Goal: Navigation & Orientation: Find specific page/section

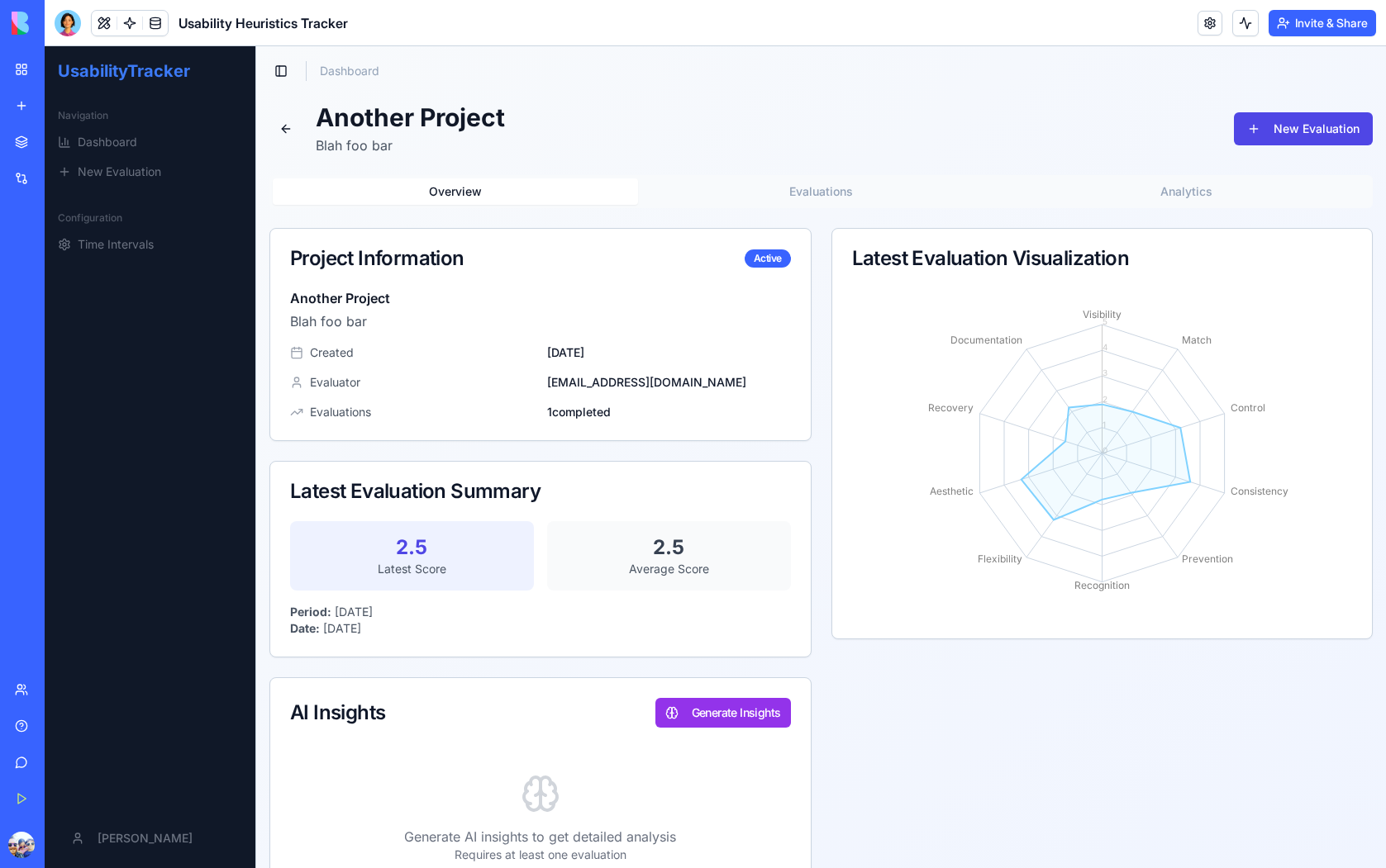
click at [66, 847] on button "Upgrade" at bounding box center [82, 845] width 62 height 27
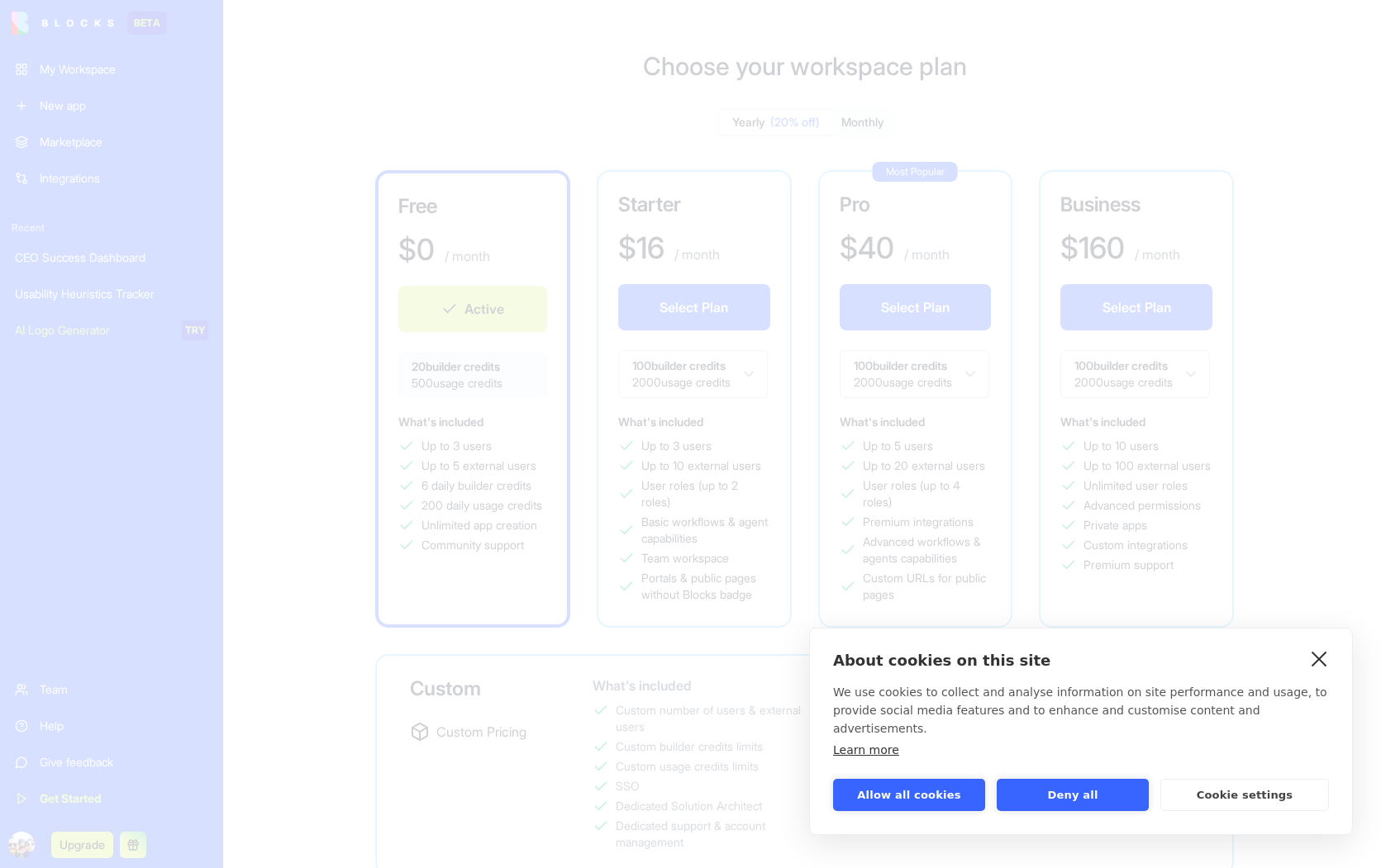
click at [1325, 672] on link "close" at bounding box center [1318, 659] width 26 height 27
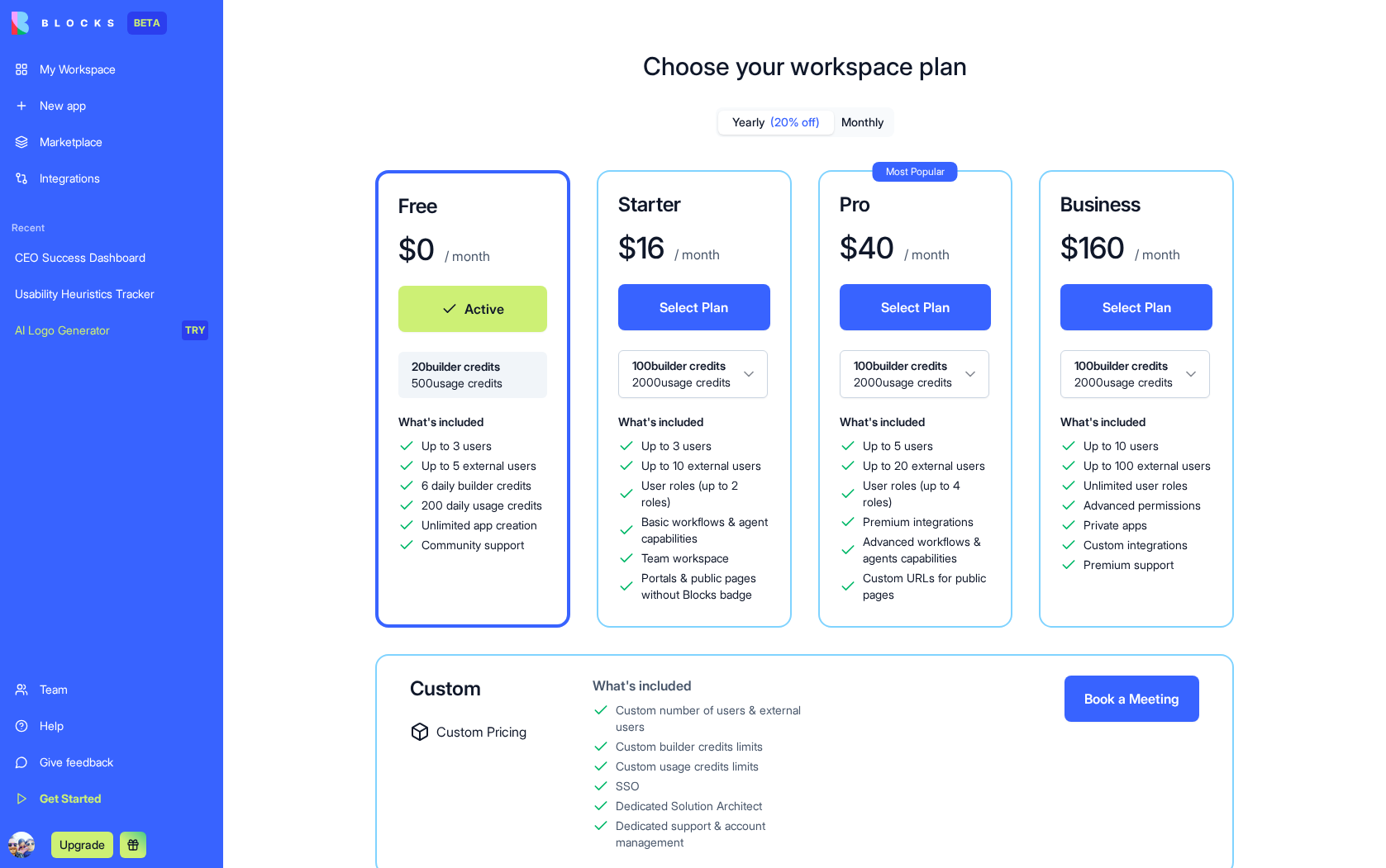
click at [116, 262] on div "CEO Success Dashboard" at bounding box center [111, 257] width 193 height 16
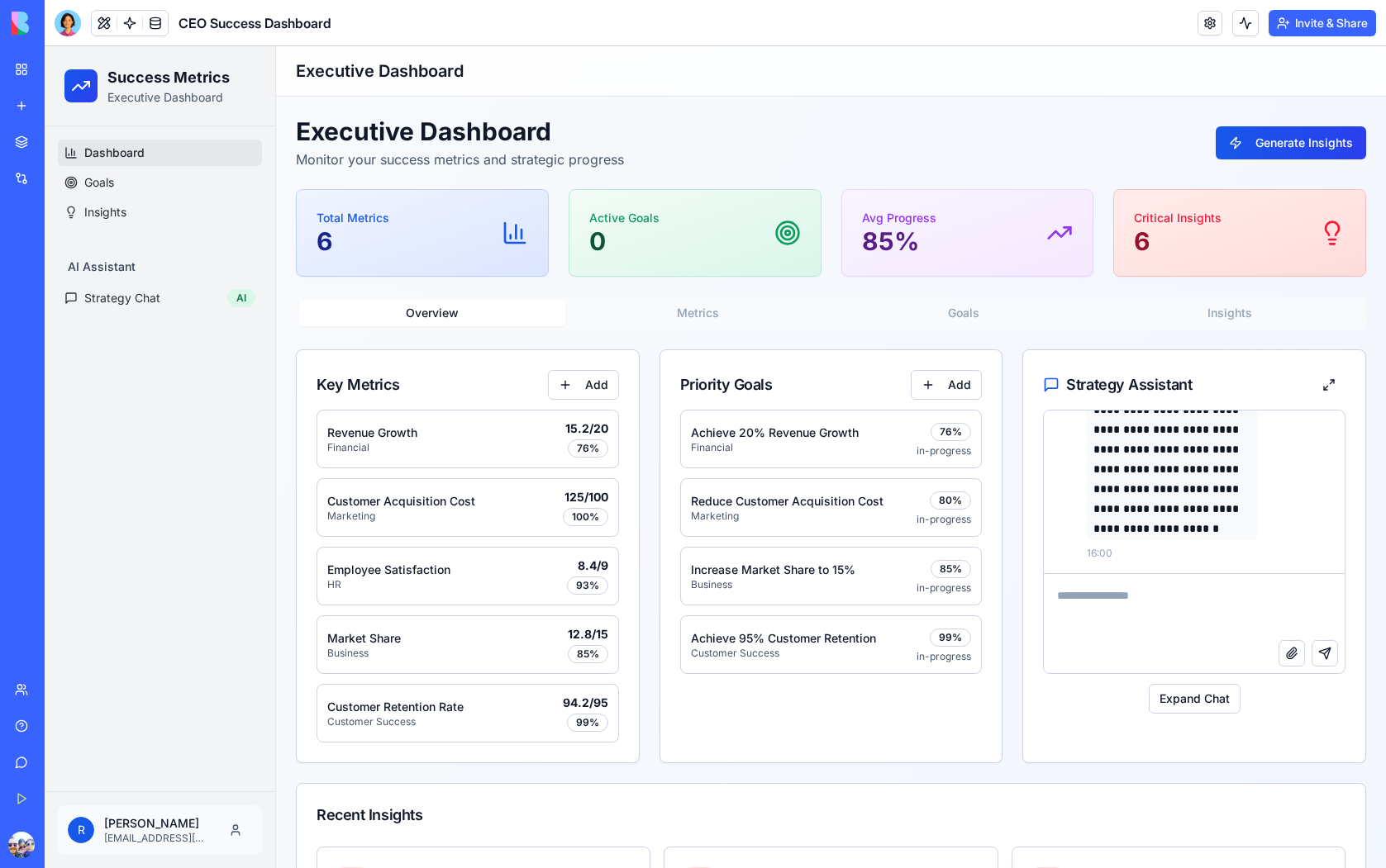
click at [61, 74] on div "My Workspace" at bounding box center [50, 69] width 22 height 16
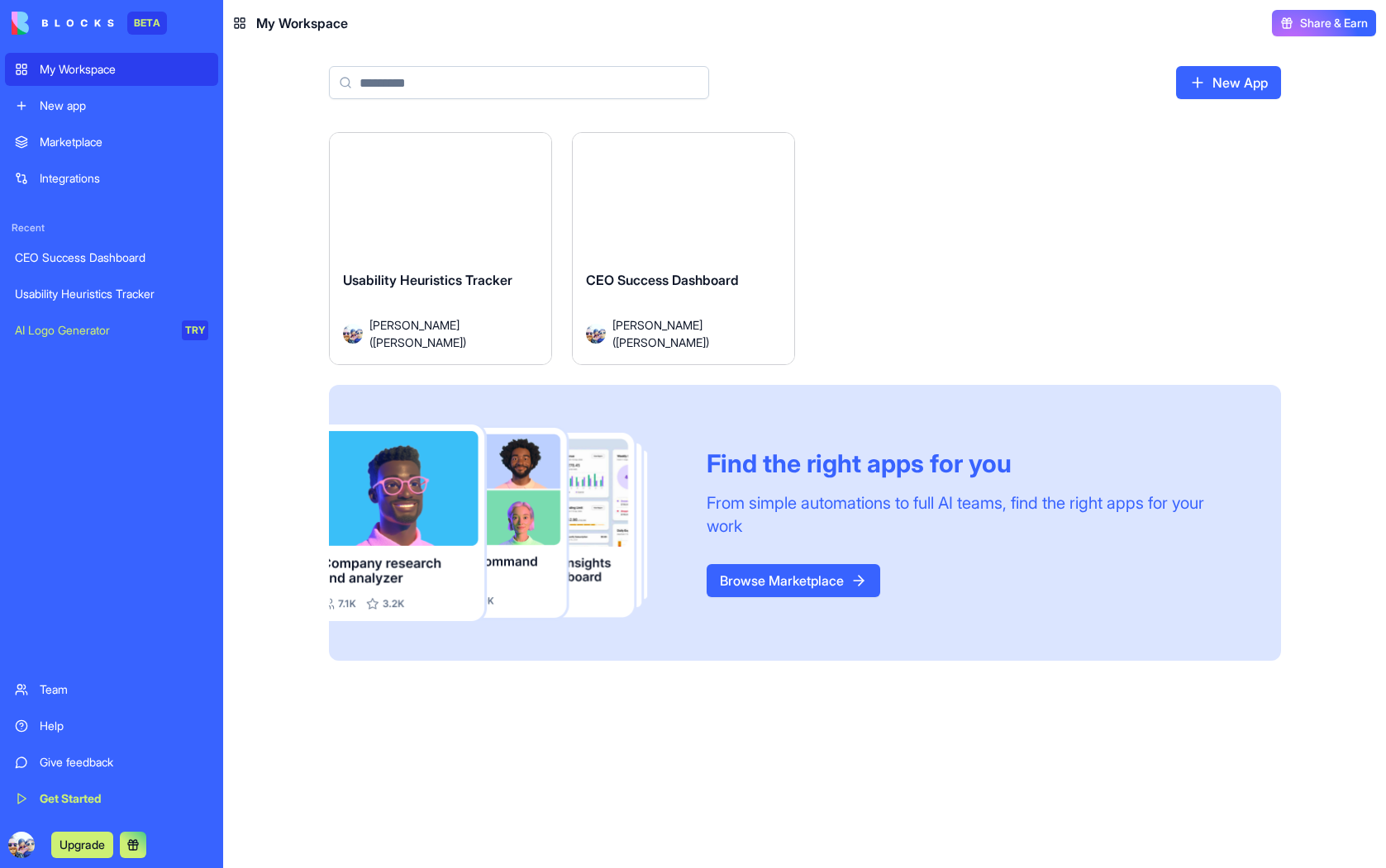
click at [742, 230] on div "Launch" at bounding box center [683, 203] width 222 height 139
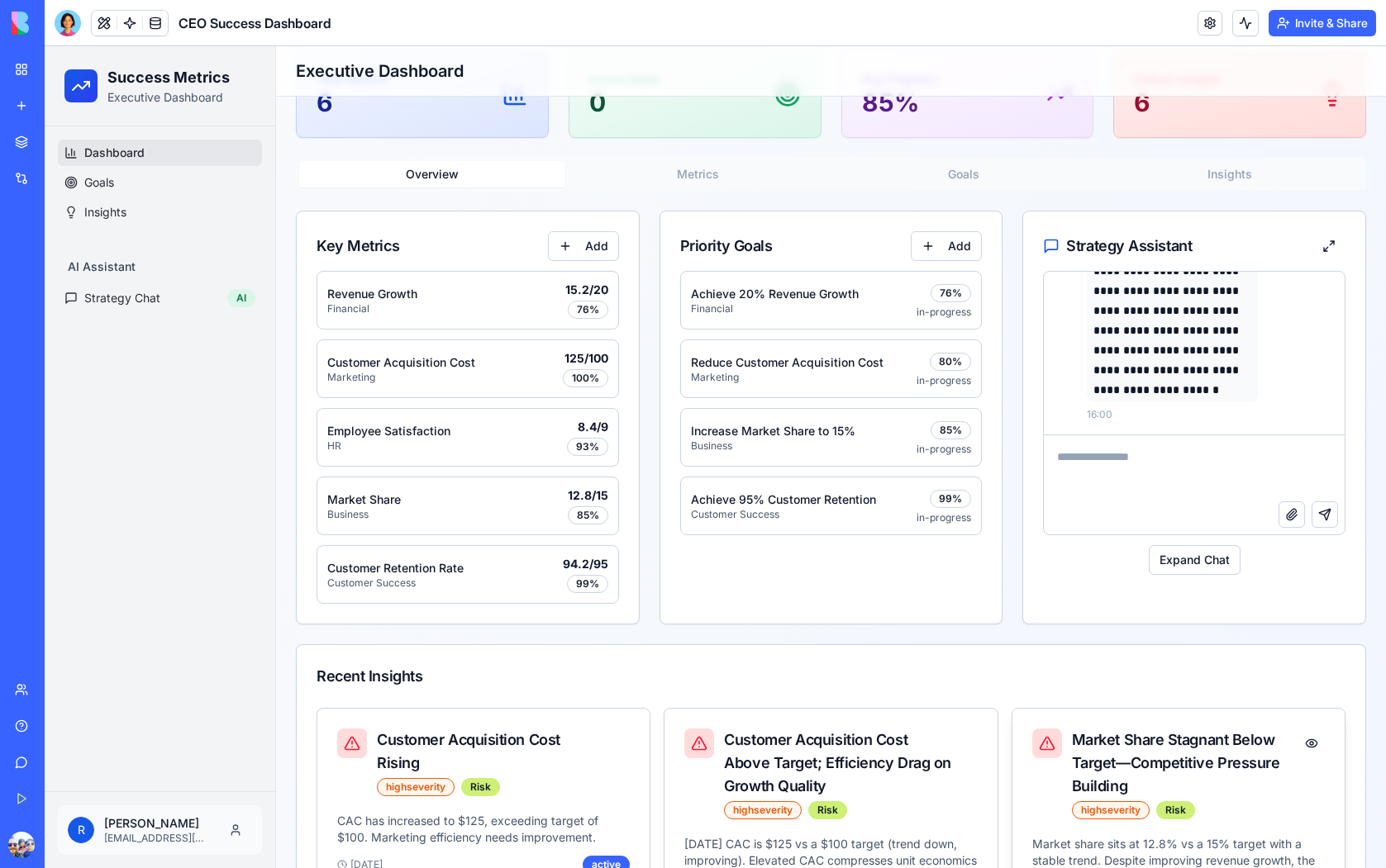
scroll to position [78, 0]
click at [1332, 247] on button at bounding box center [1329, 246] width 33 height 30
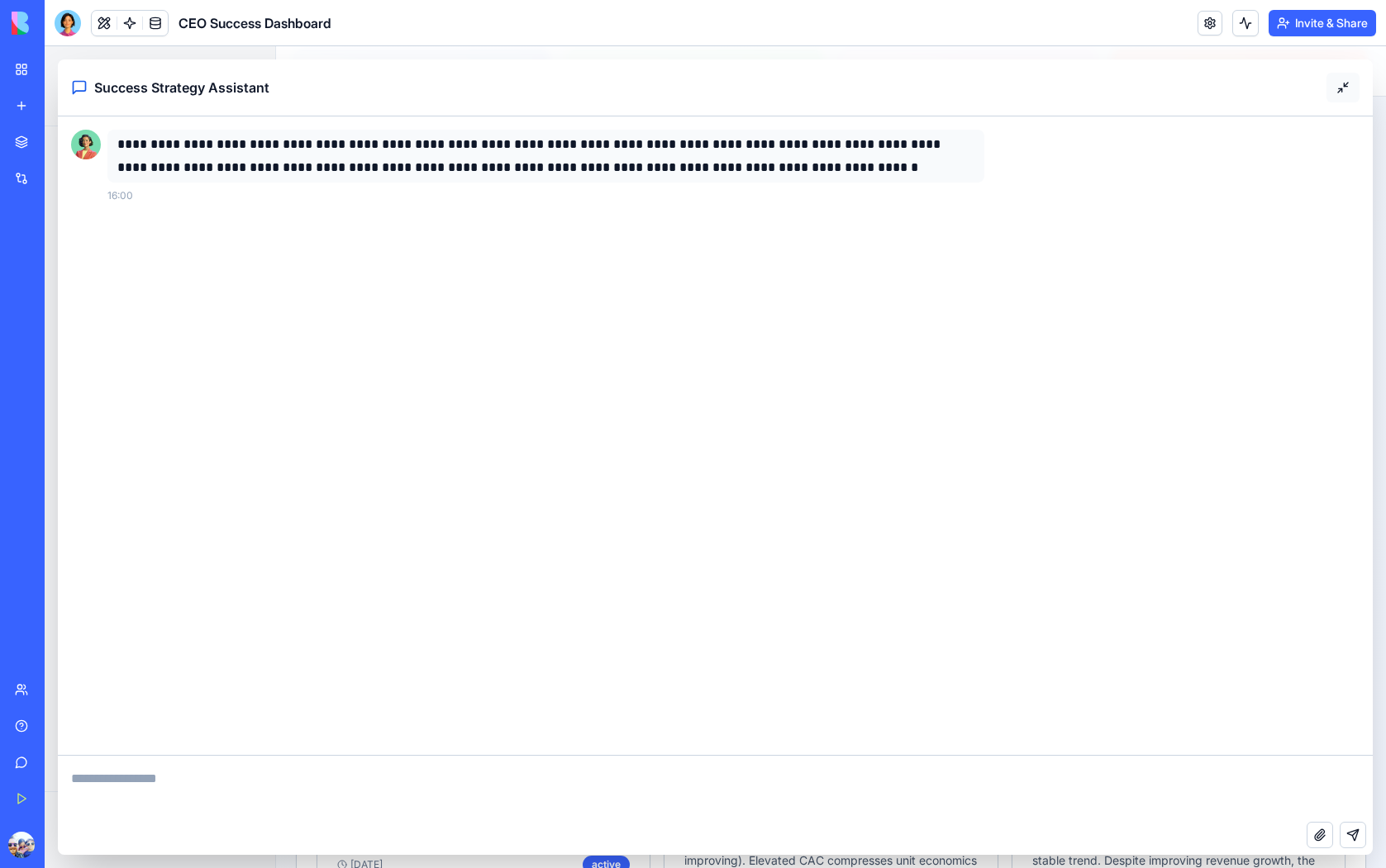
click at [1344, 100] on button at bounding box center [1342, 87] width 33 height 30
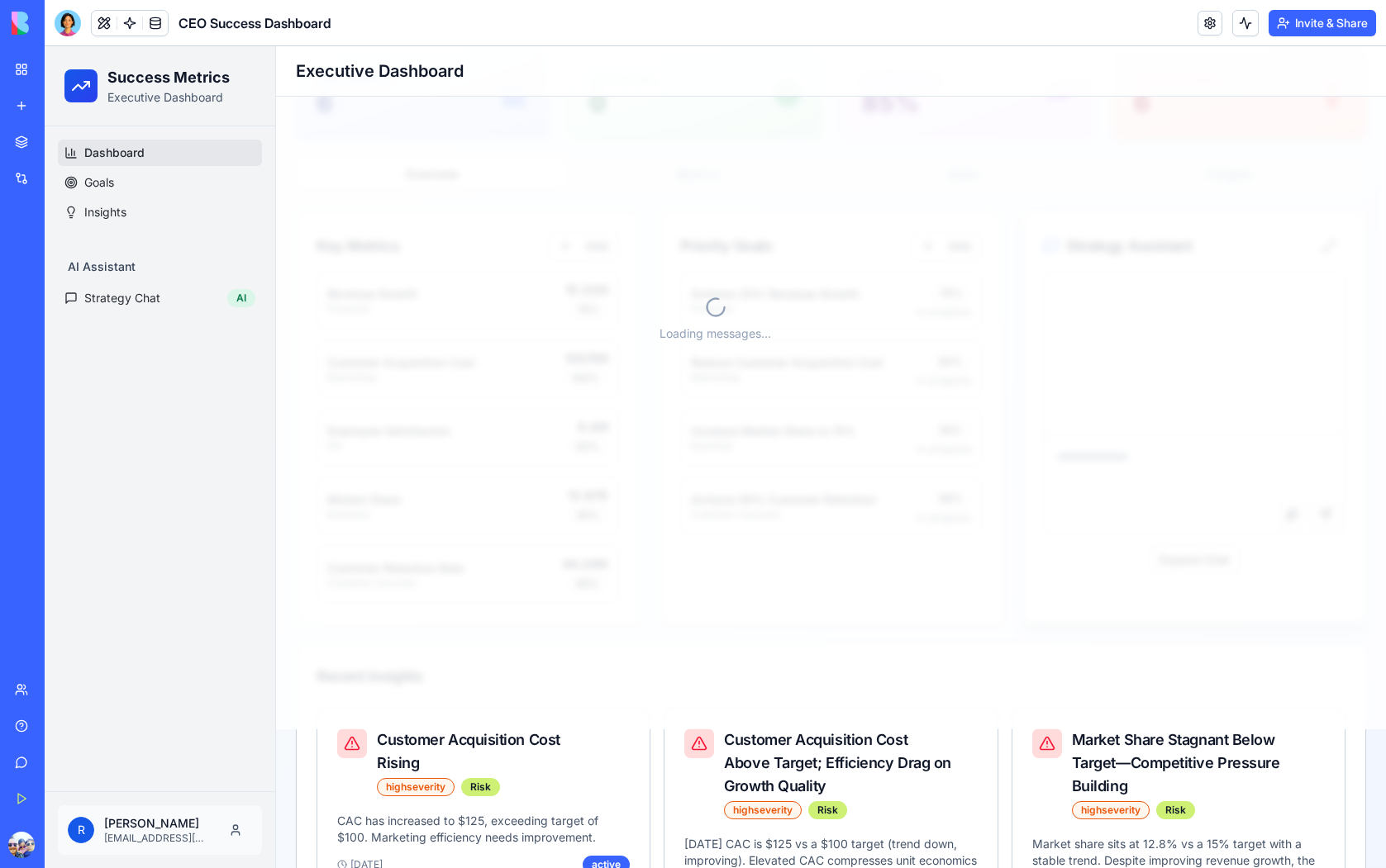
scroll to position [85, 0]
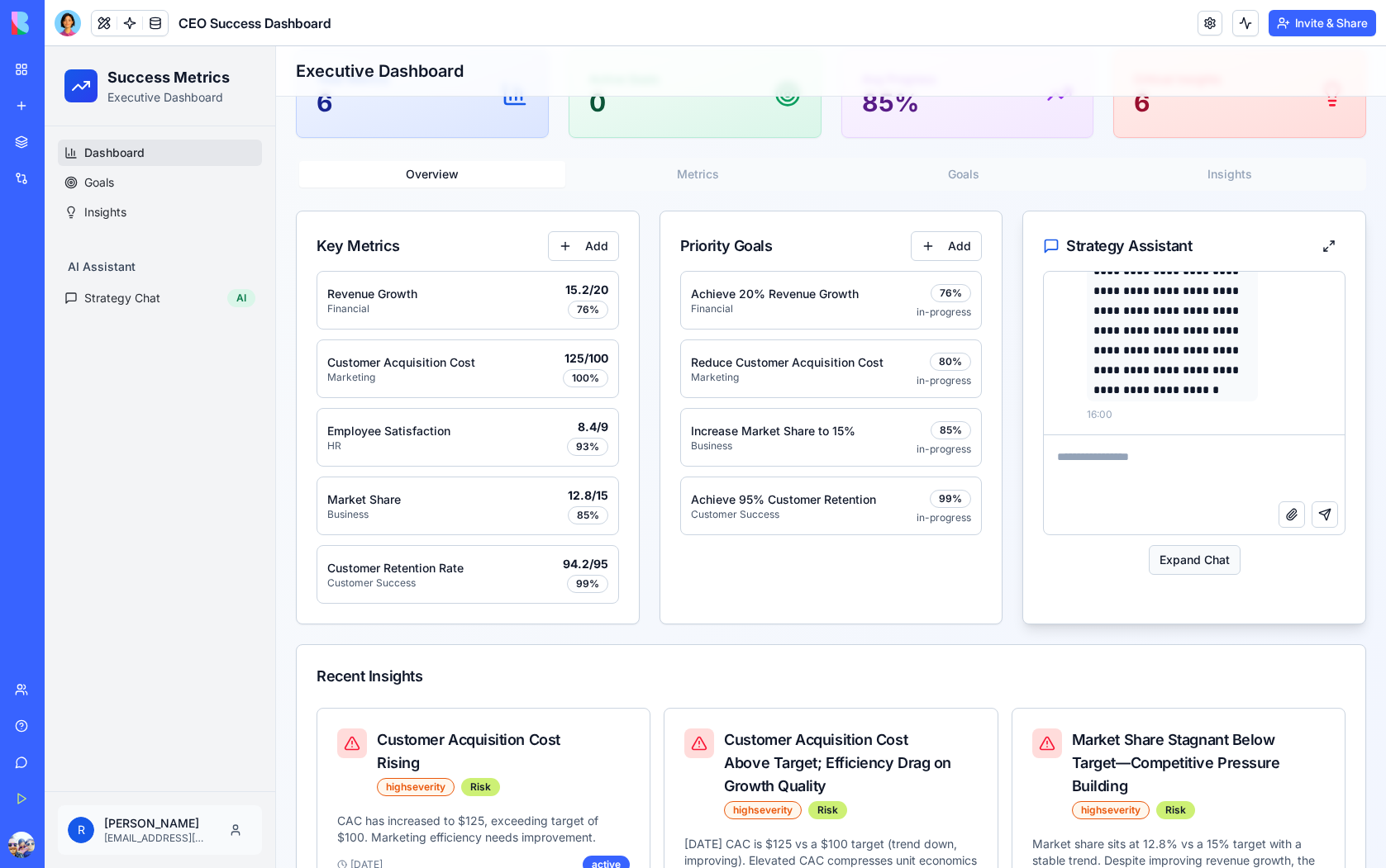
click at [1189, 564] on button "Expand Chat" at bounding box center [1195, 560] width 91 height 30
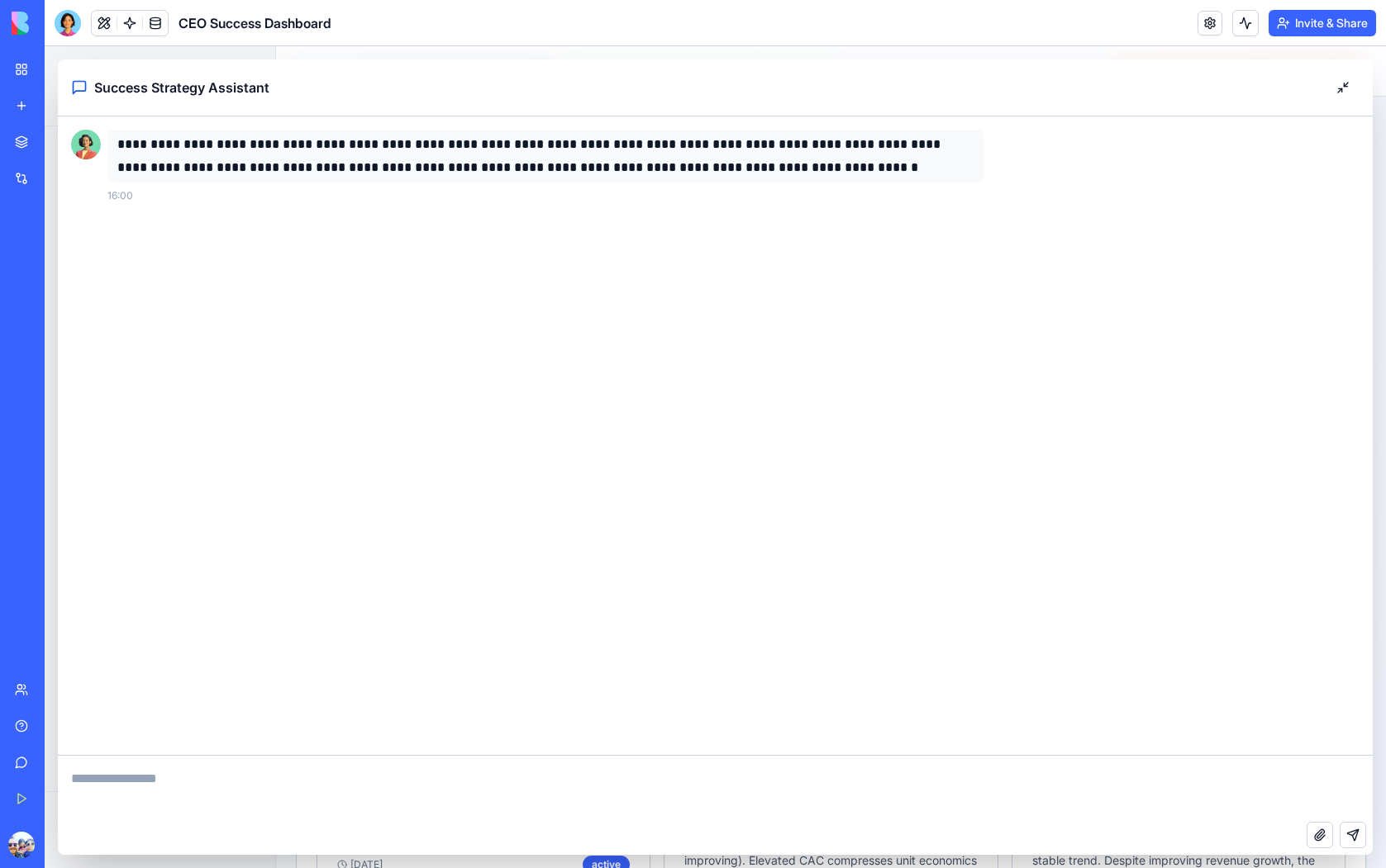
click at [301, 799] on textarea at bounding box center [715, 788] width 1315 height 66
type textarea "*****"
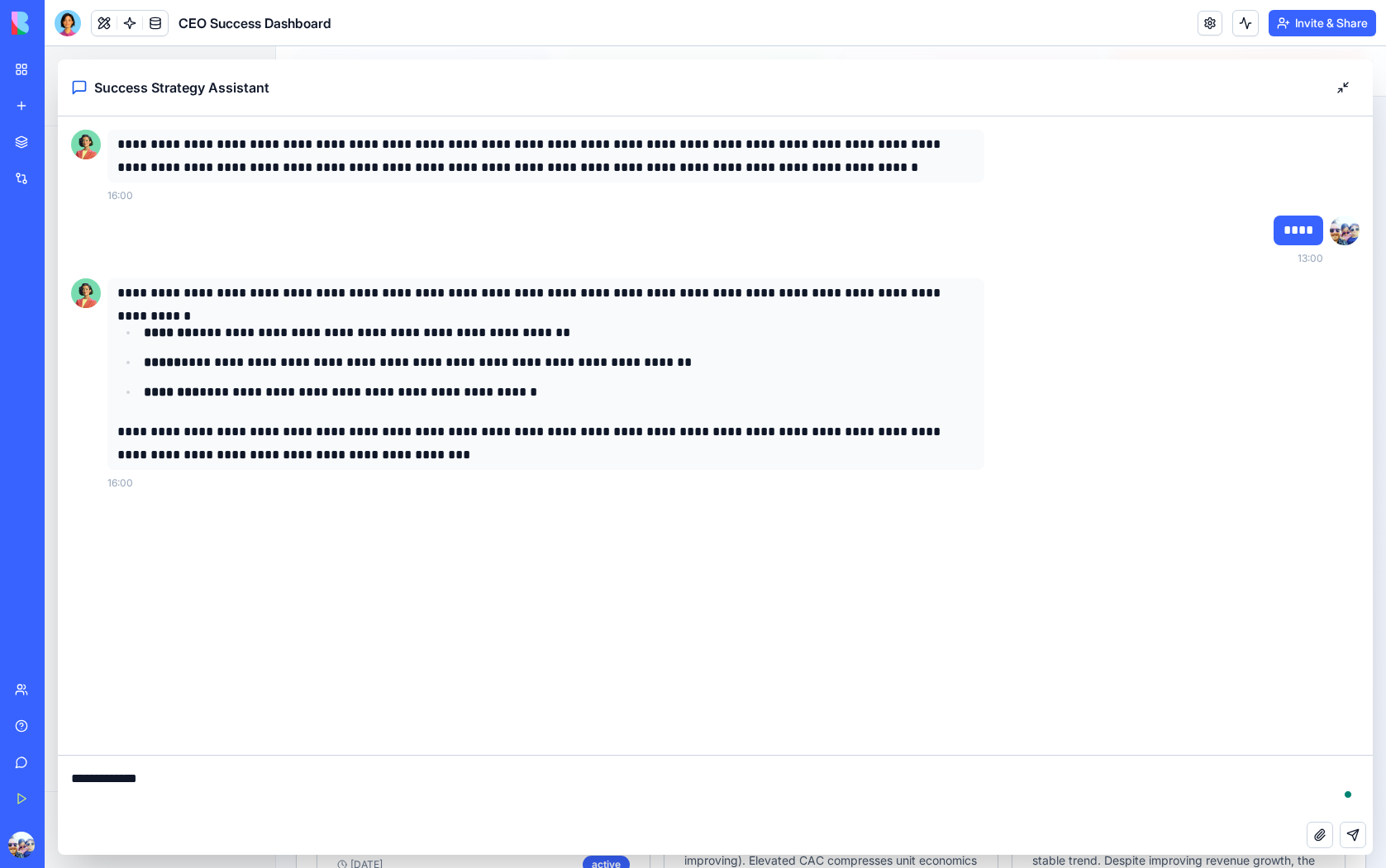
type textarea "**********"
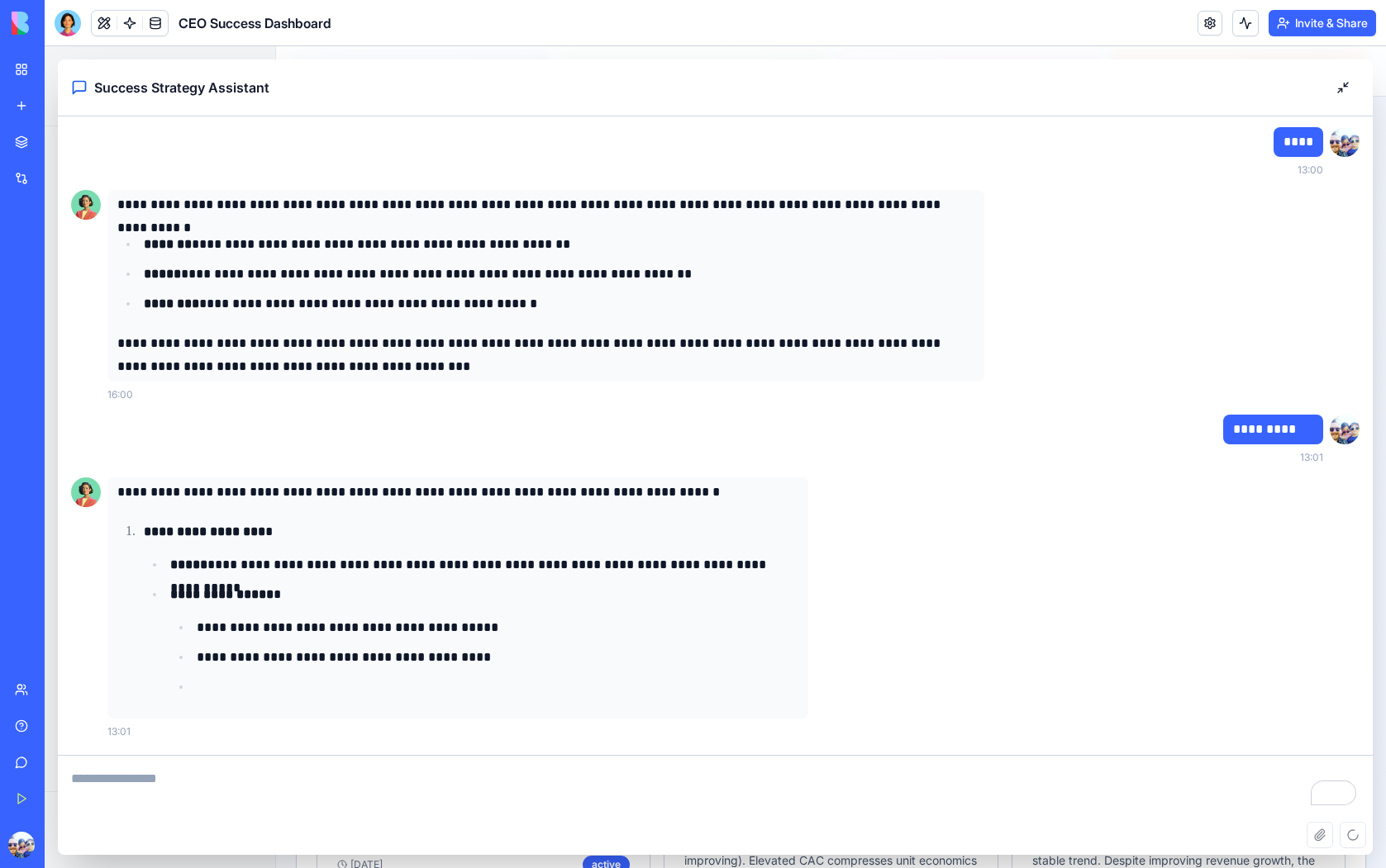
scroll to position [118, 0]
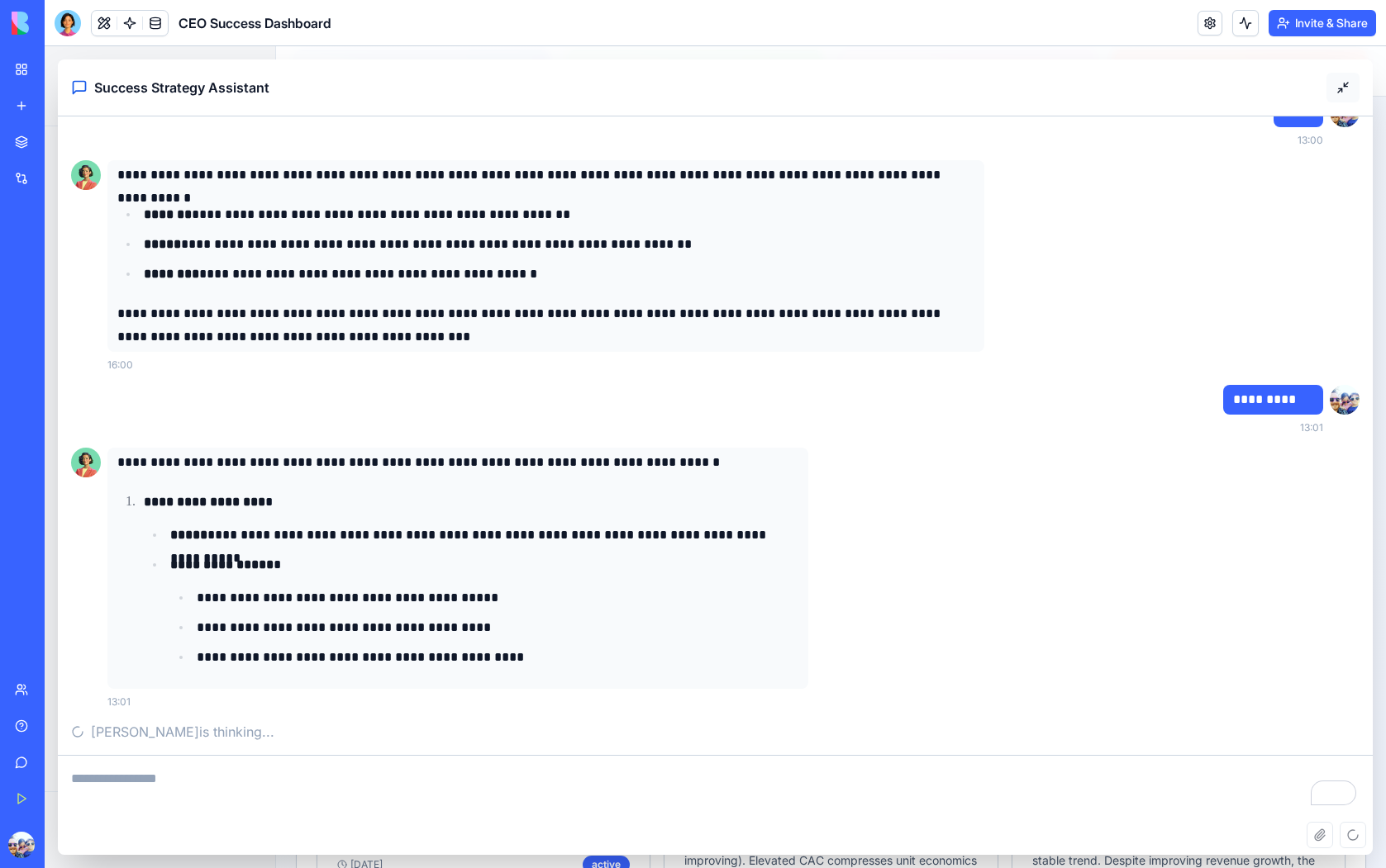
click at [1336, 88] on button at bounding box center [1342, 87] width 33 height 30
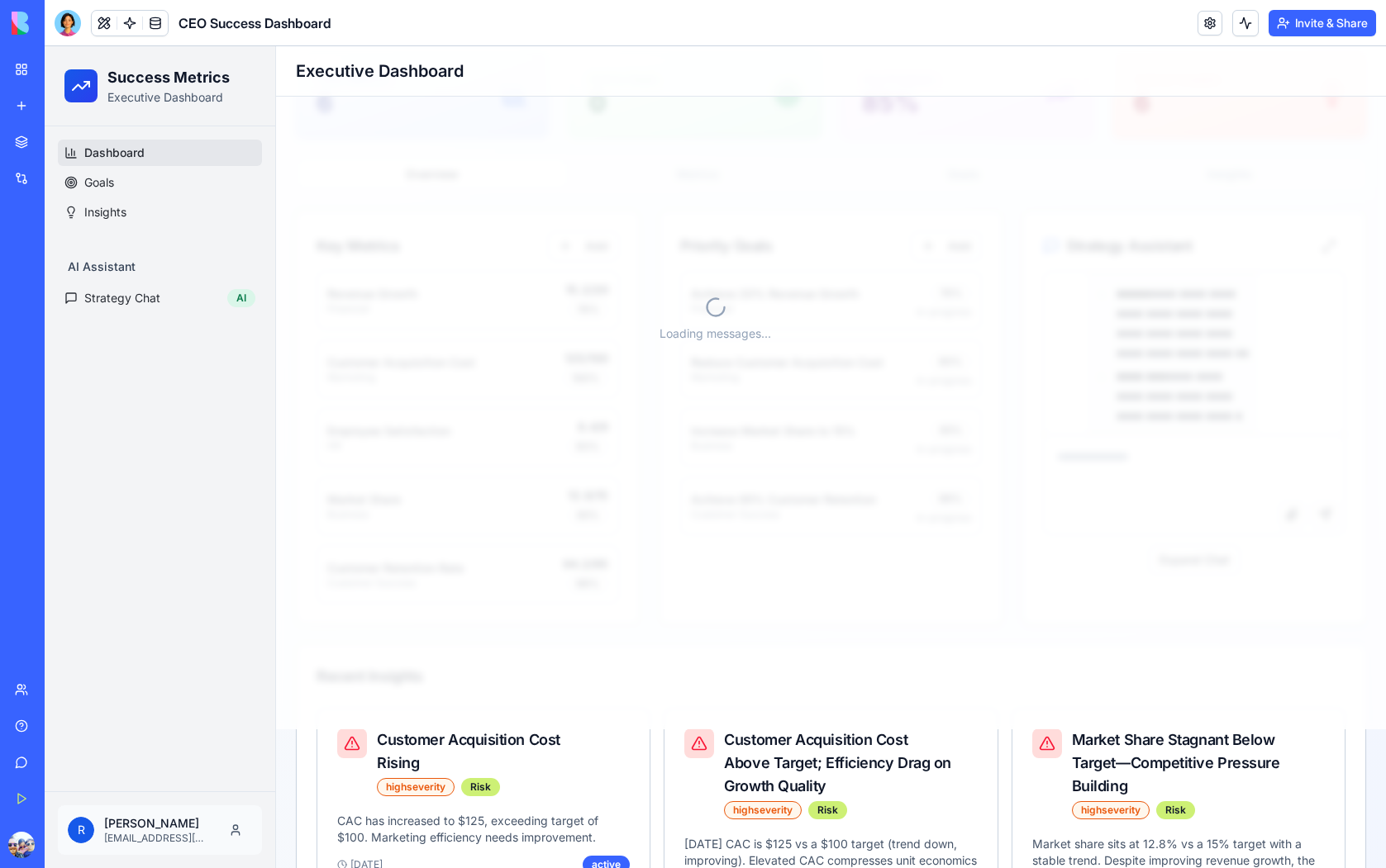
scroll to position [723, 0]
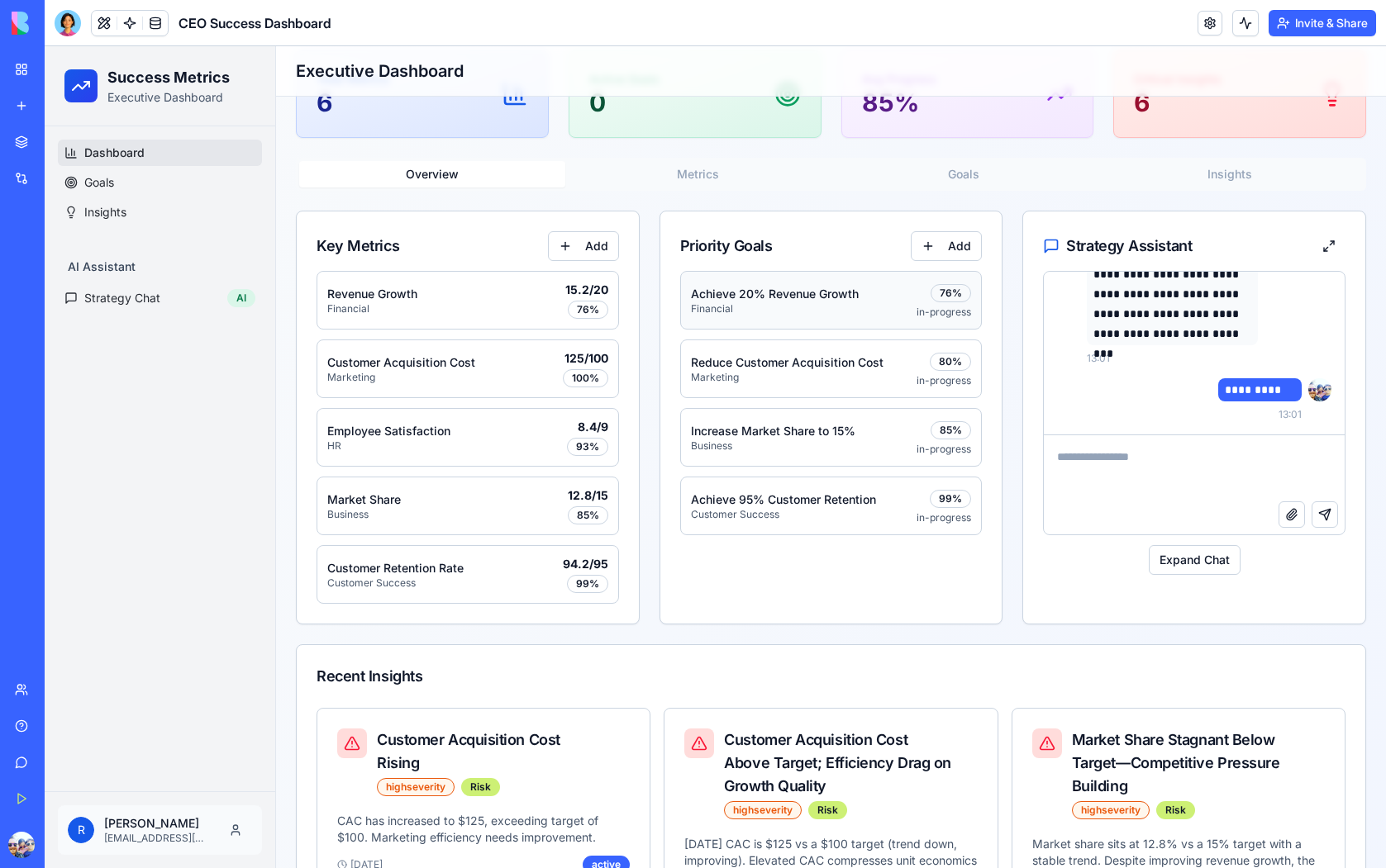
click at [899, 306] on p "Financial" at bounding box center [804, 309] width 227 height 13
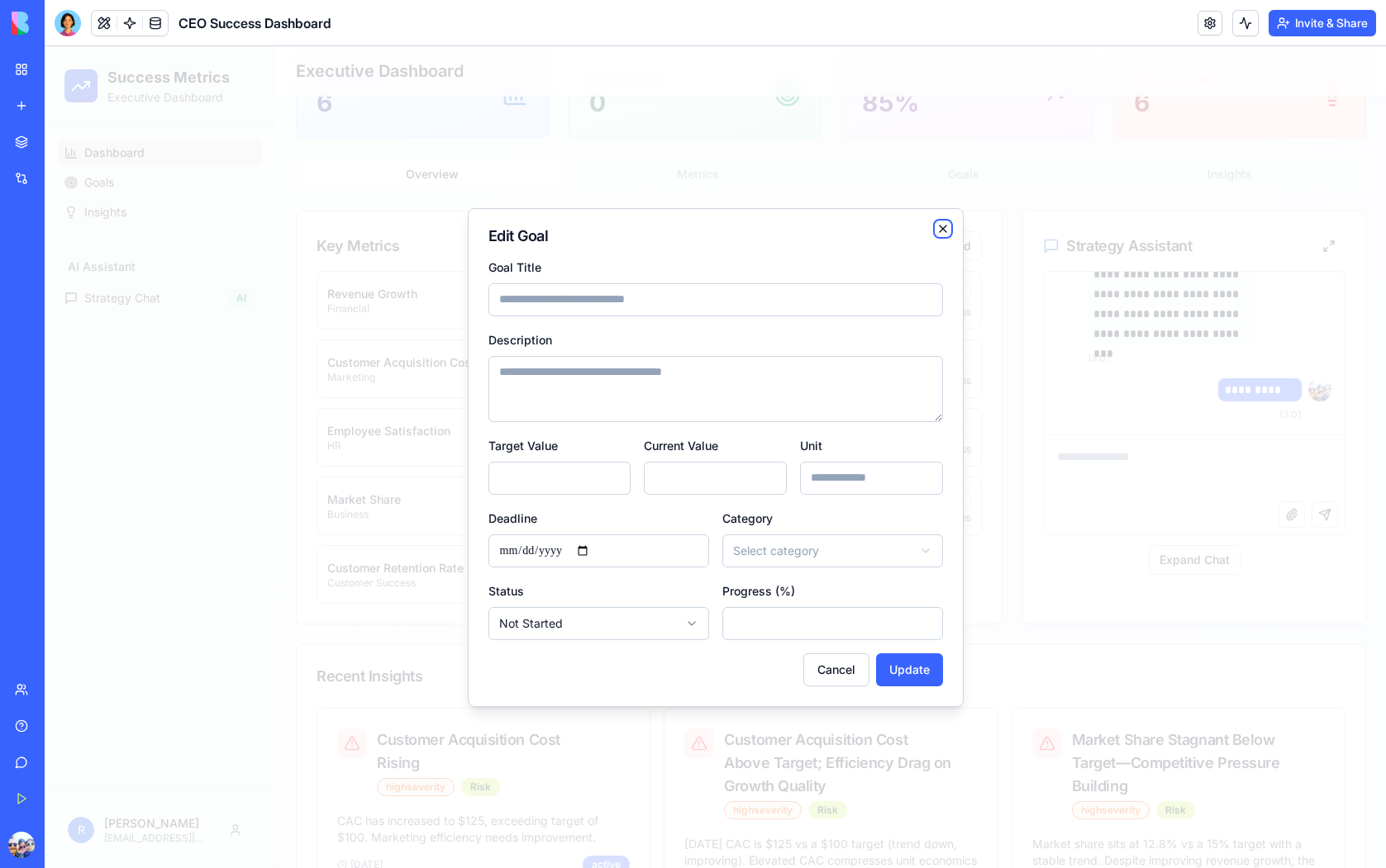
click at [946, 231] on icon "button" at bounding box center [943, 229] width 13 height 13
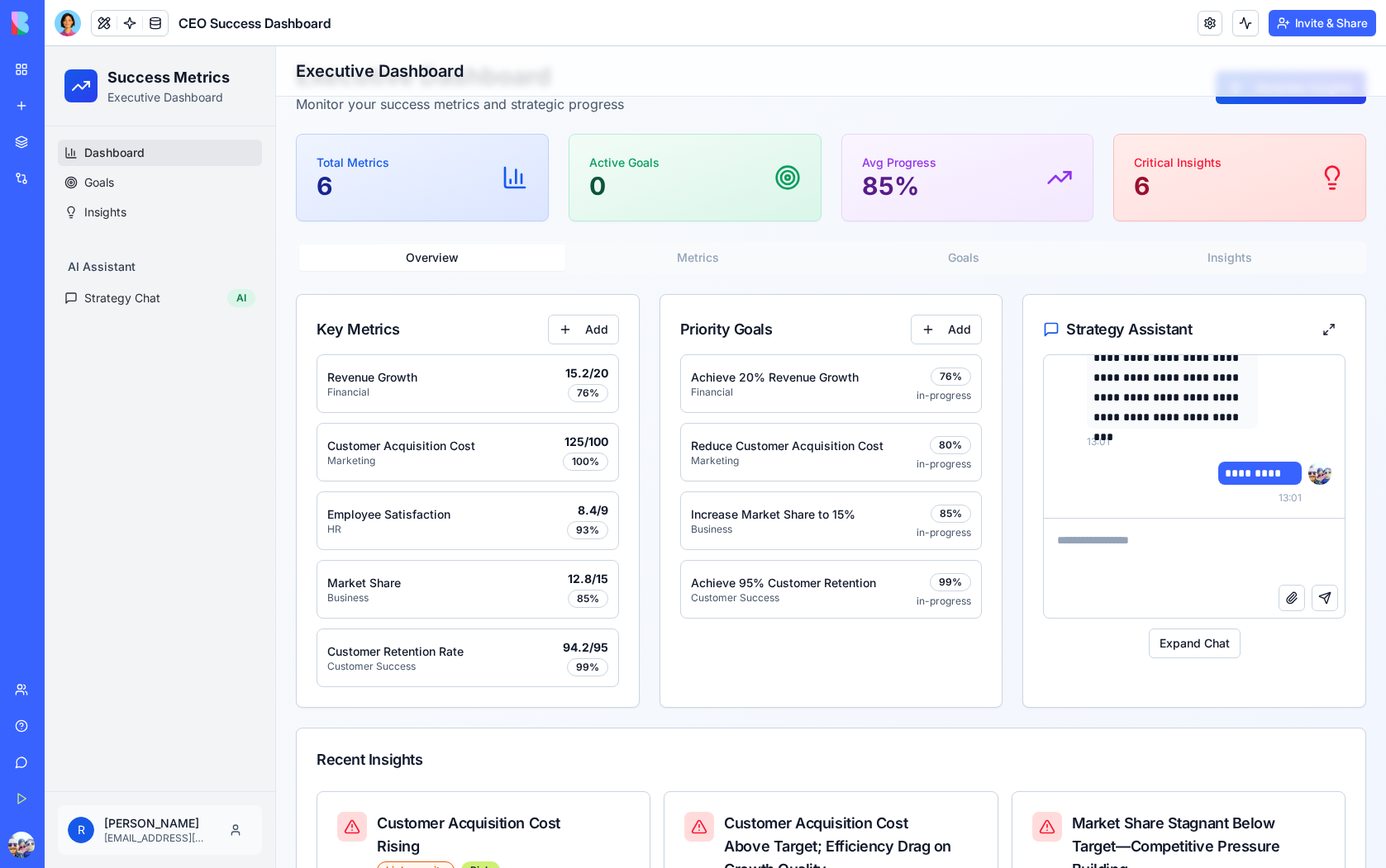
scroll to position [0, 0]
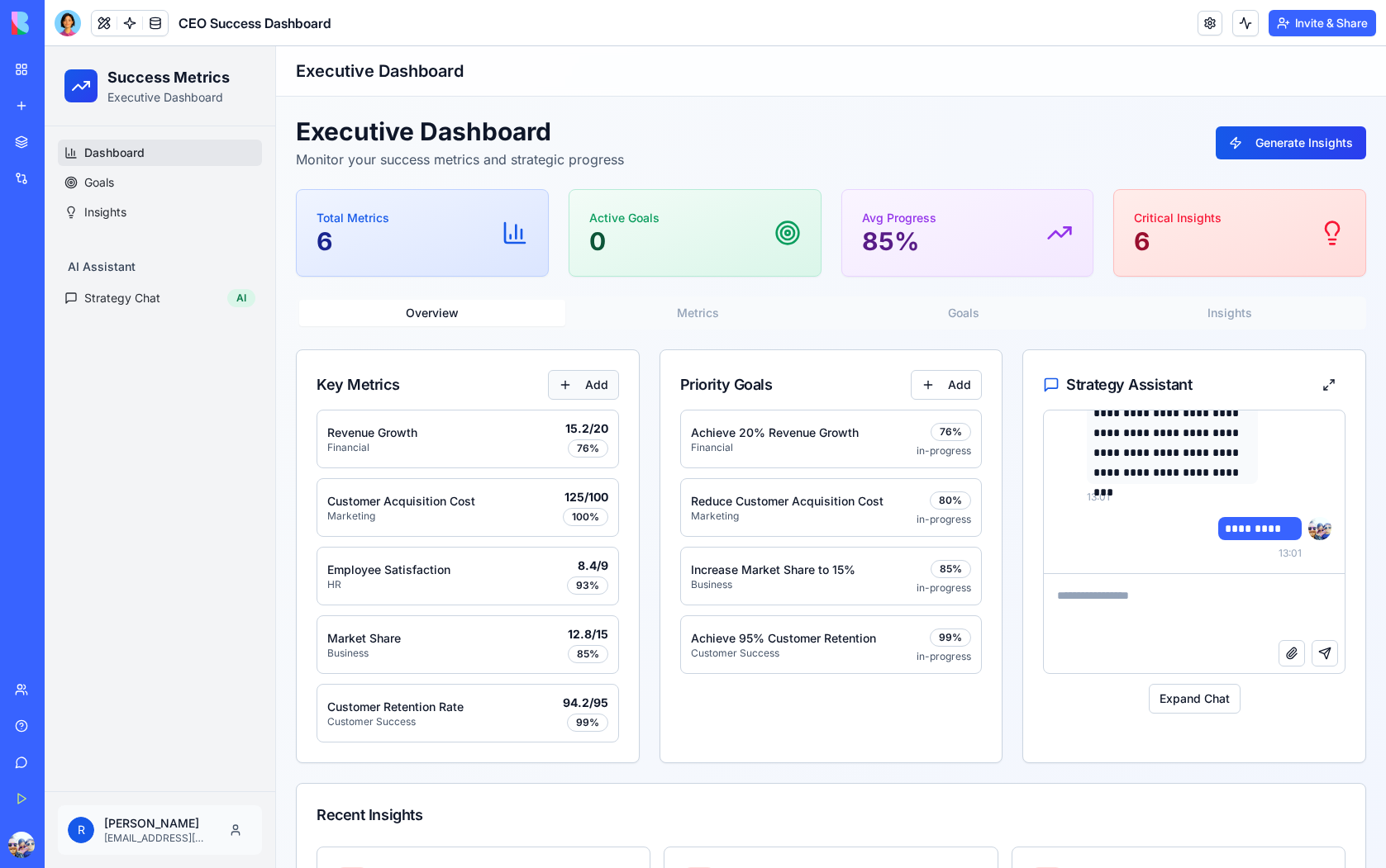
click at [578, 376] on button "Add" at bounding box center [584, 385] width 71 height 30
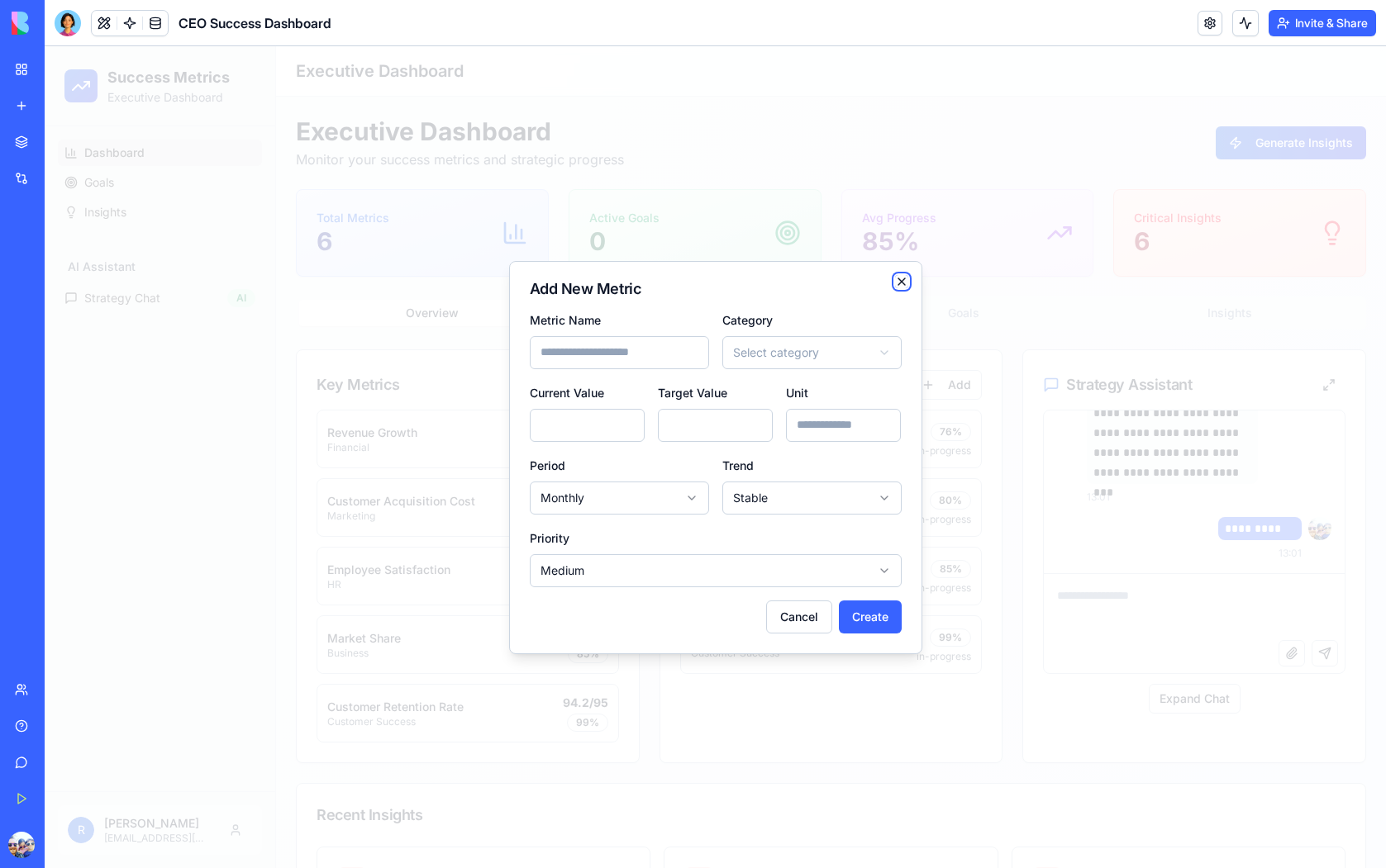
click at [899, 282] on icon "button" at bounding box center [901, 282] width 13 height 13
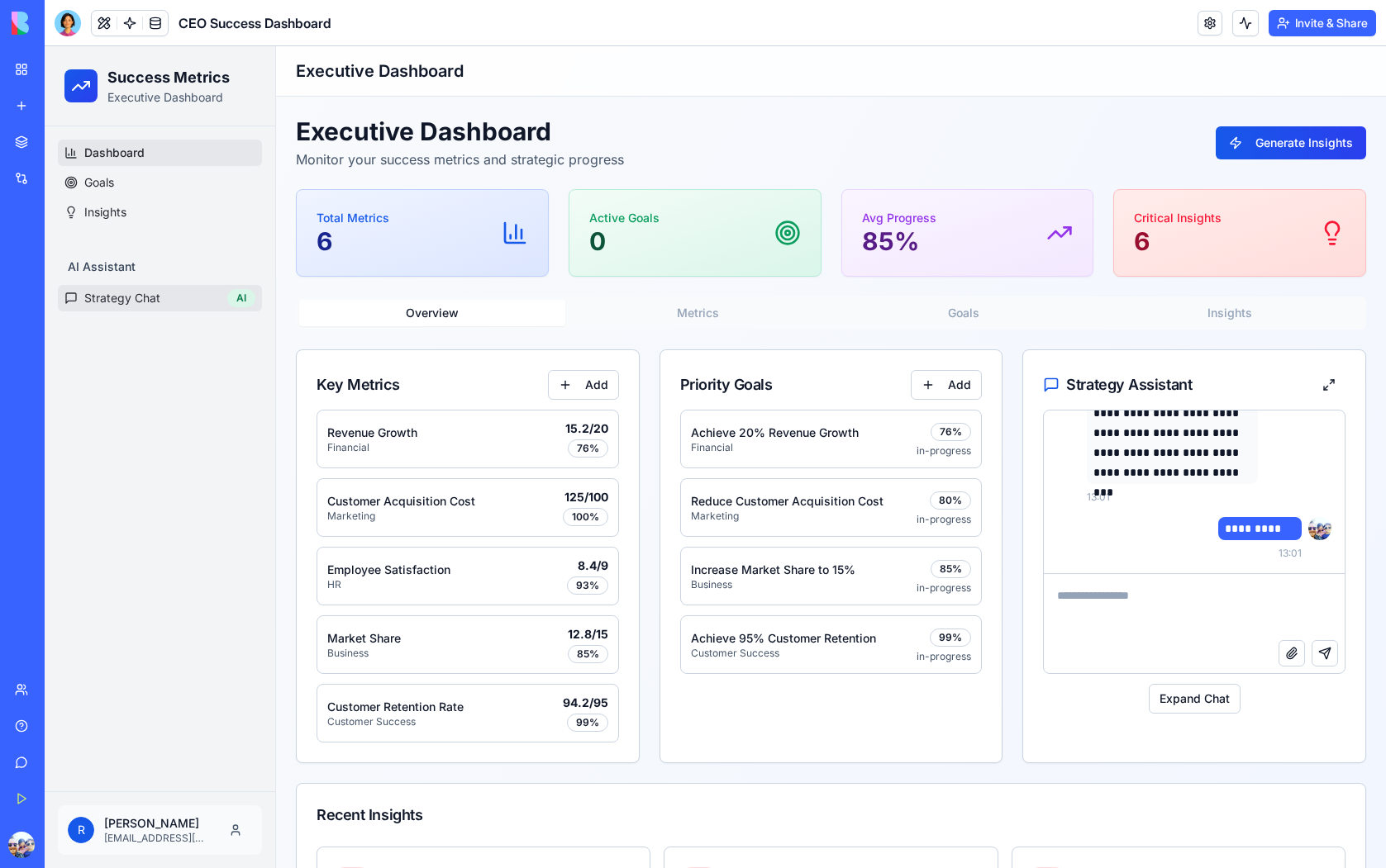
click at [140, 294] on span "Strategy Chat" at bounding box center [123, 298] width 76 height 16
click at [129, 215] on link "Insights" at bounding box center [160, 212] width 204 height 27
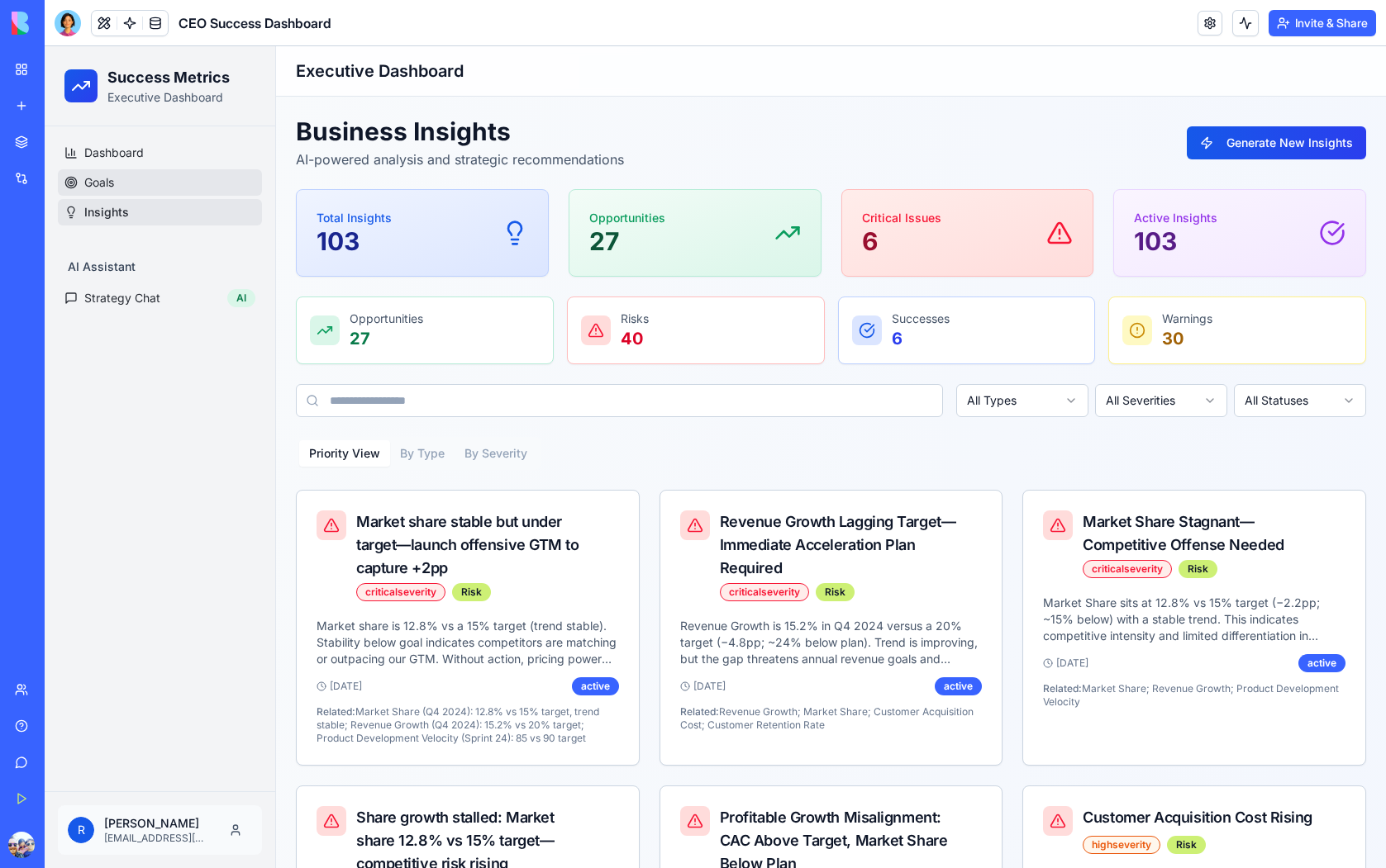
click at [113, 179] on span "Goals" at bounding box center [99, 182] width 30 height 16
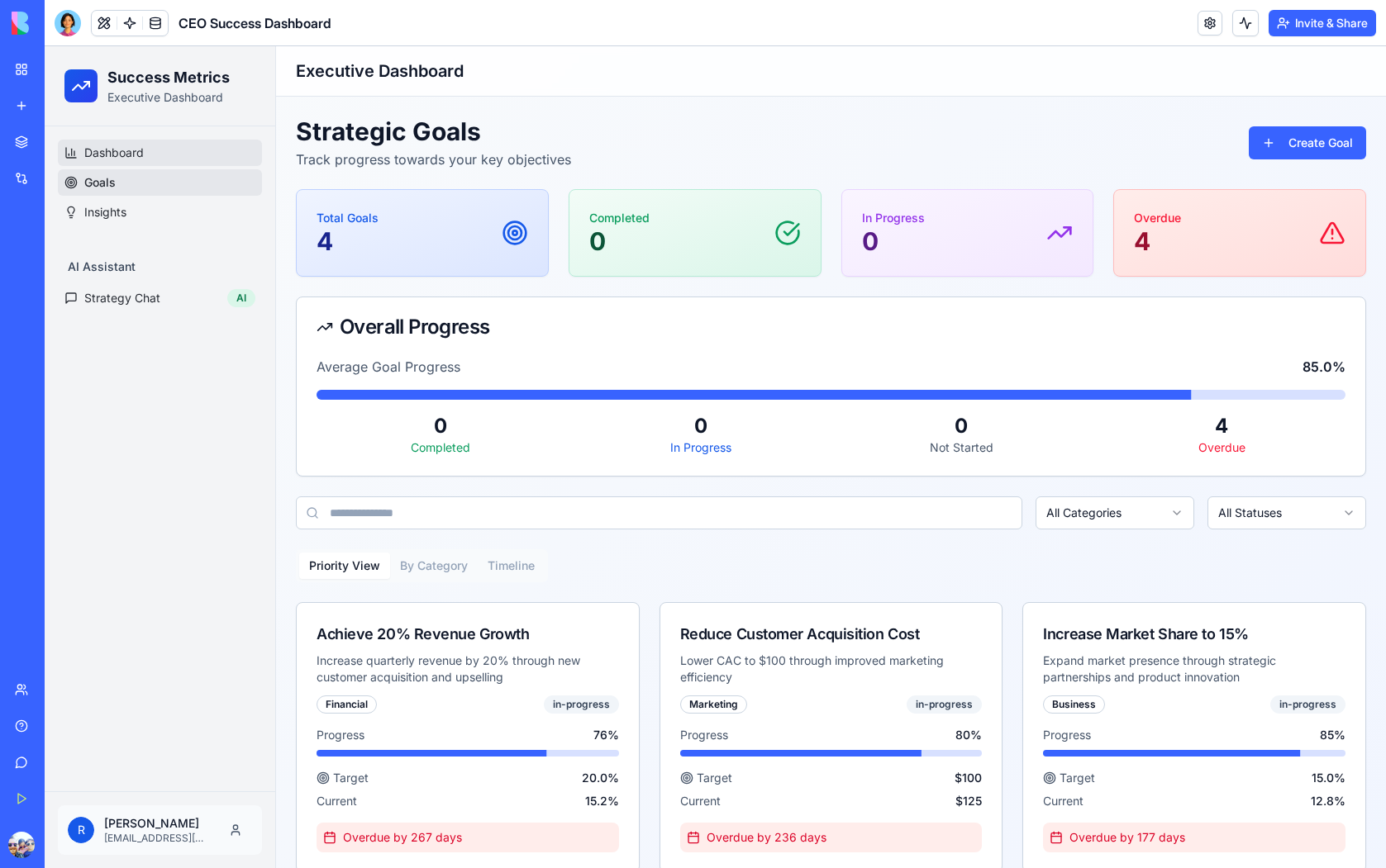
click at [113, 141] on link "Dashboard" at bounding box center [160, 153] width 204 height 27
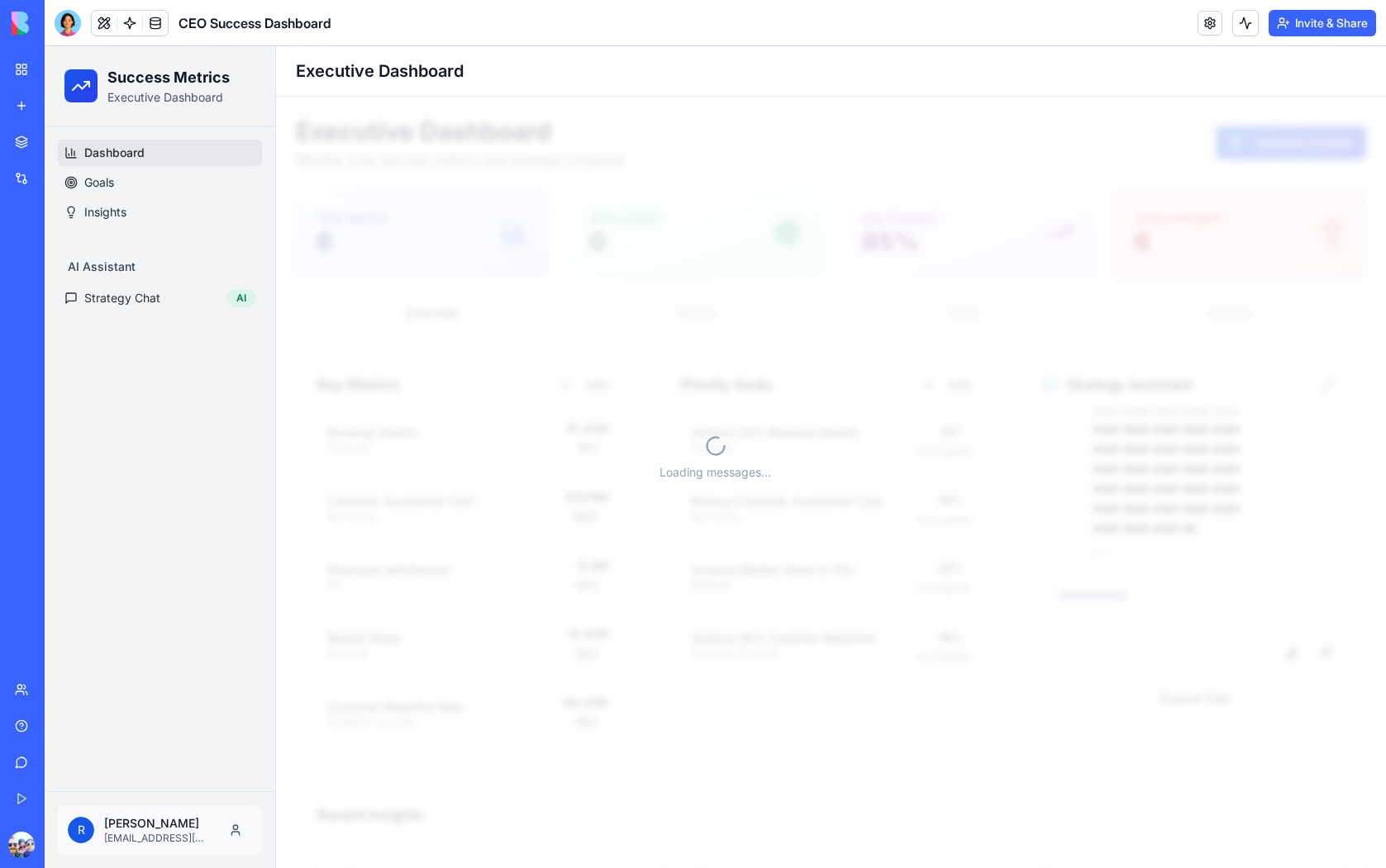
scroll to position [3747, 0]
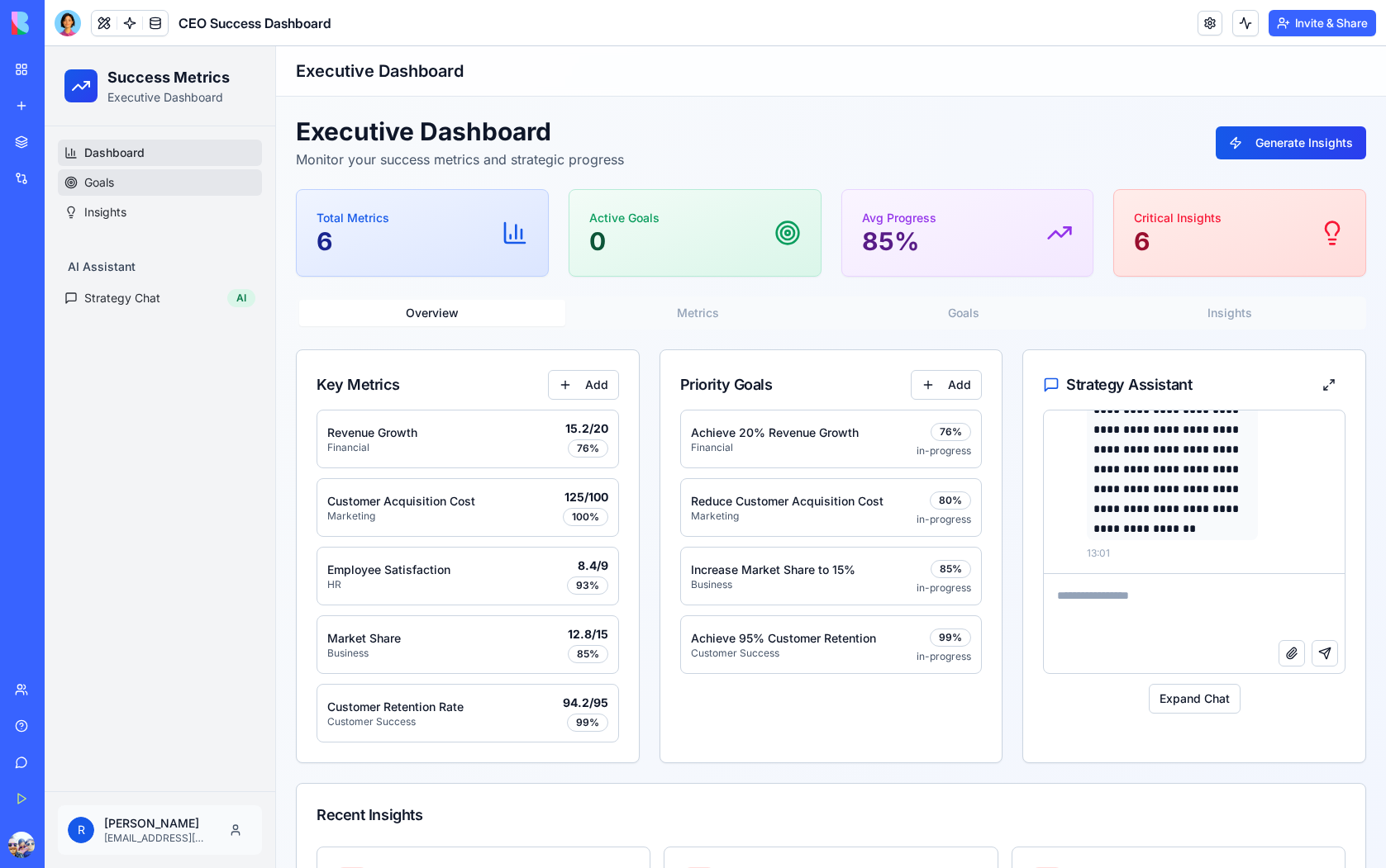
click at [101, 173] on link "Goals" at bounding box center [160, 183] width 204 height 27
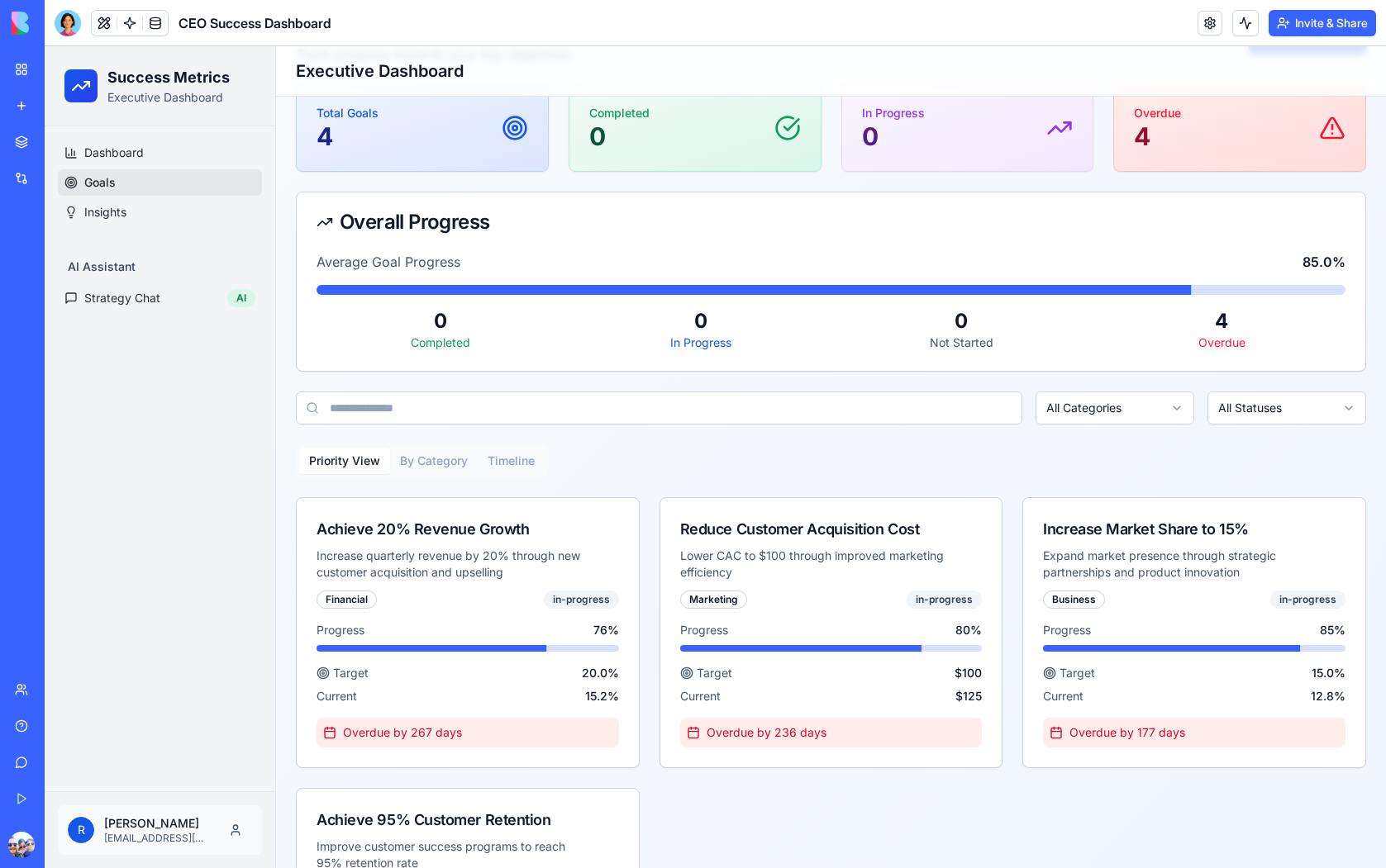
scroll to position [316, 0]
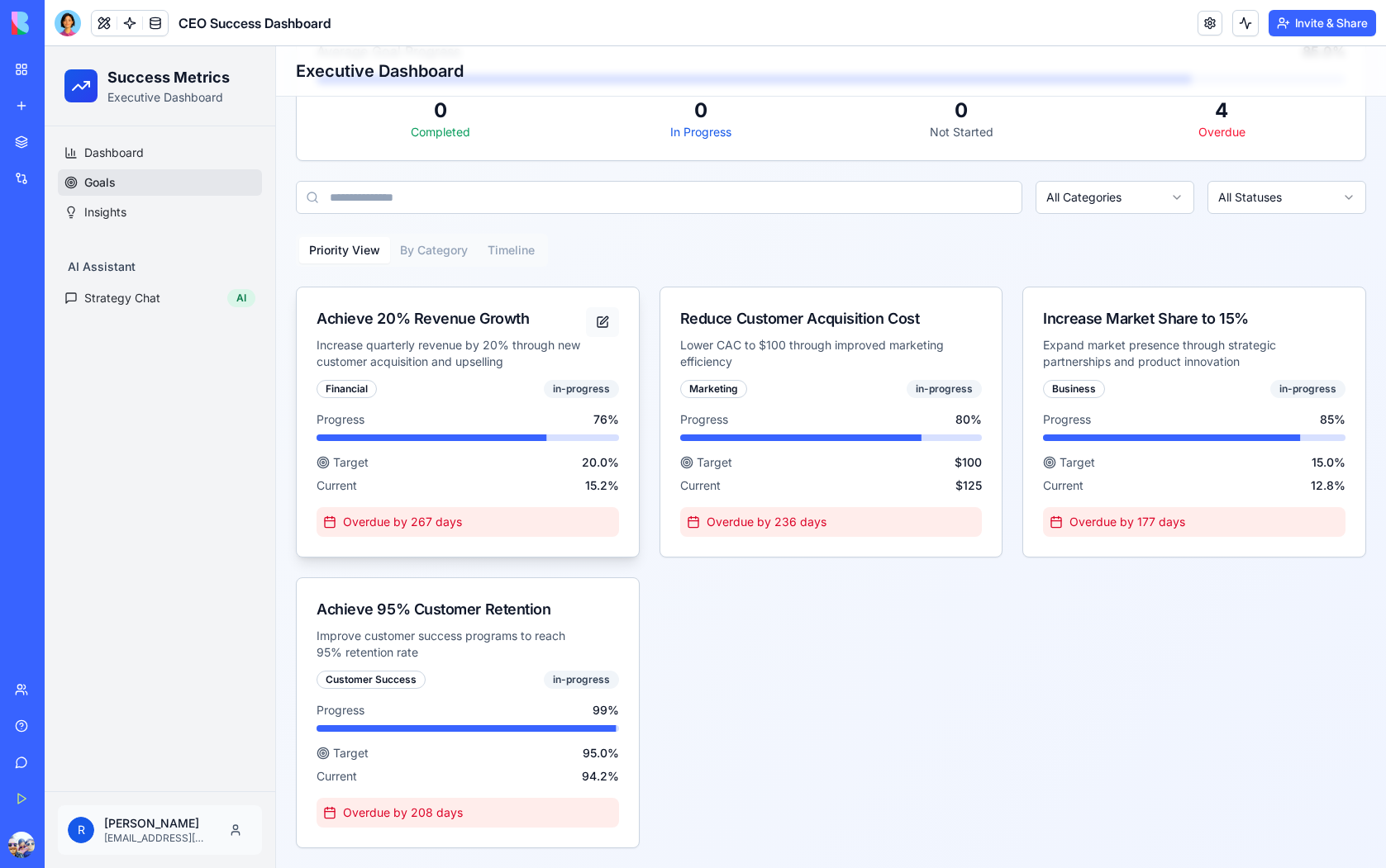
click at [601, 325] on button at bounding box center [602, 322] width 33 height 30
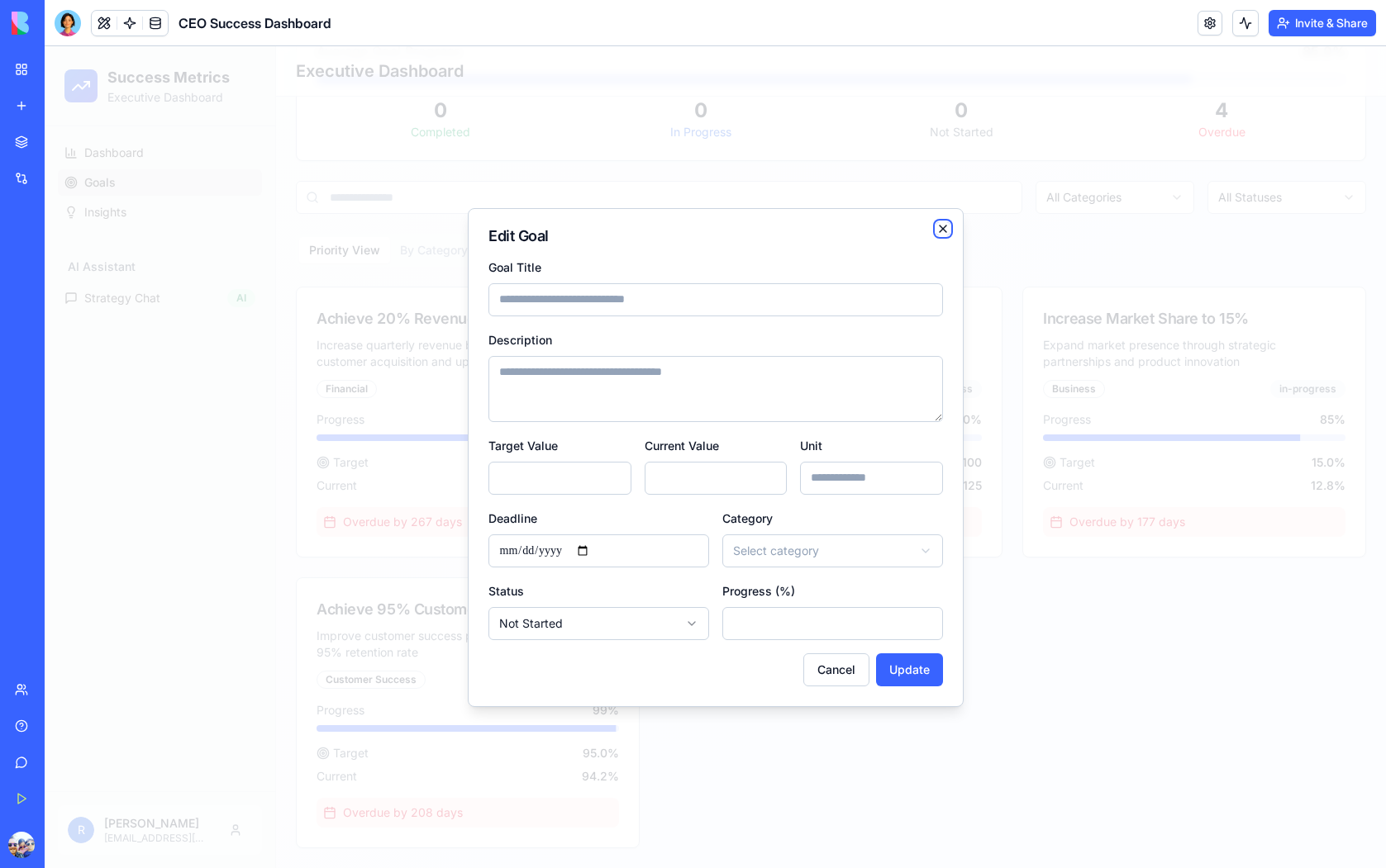
click at [943, 229] on icon "button" at bounding box center [942, 228] width 7 height 7
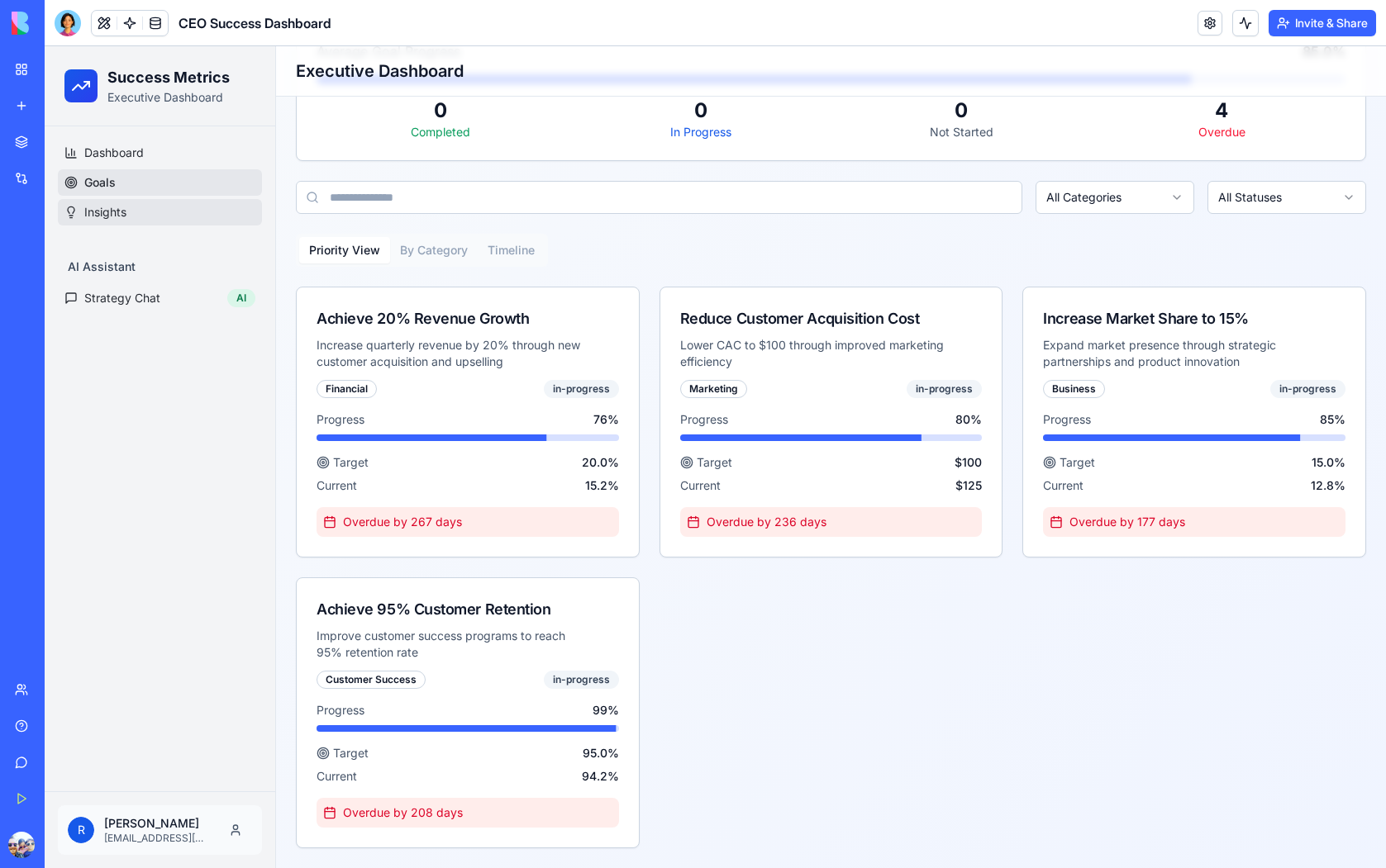
click at [99, 215] on span "Insights" at bounding box center [106, 211] width 42 height 16
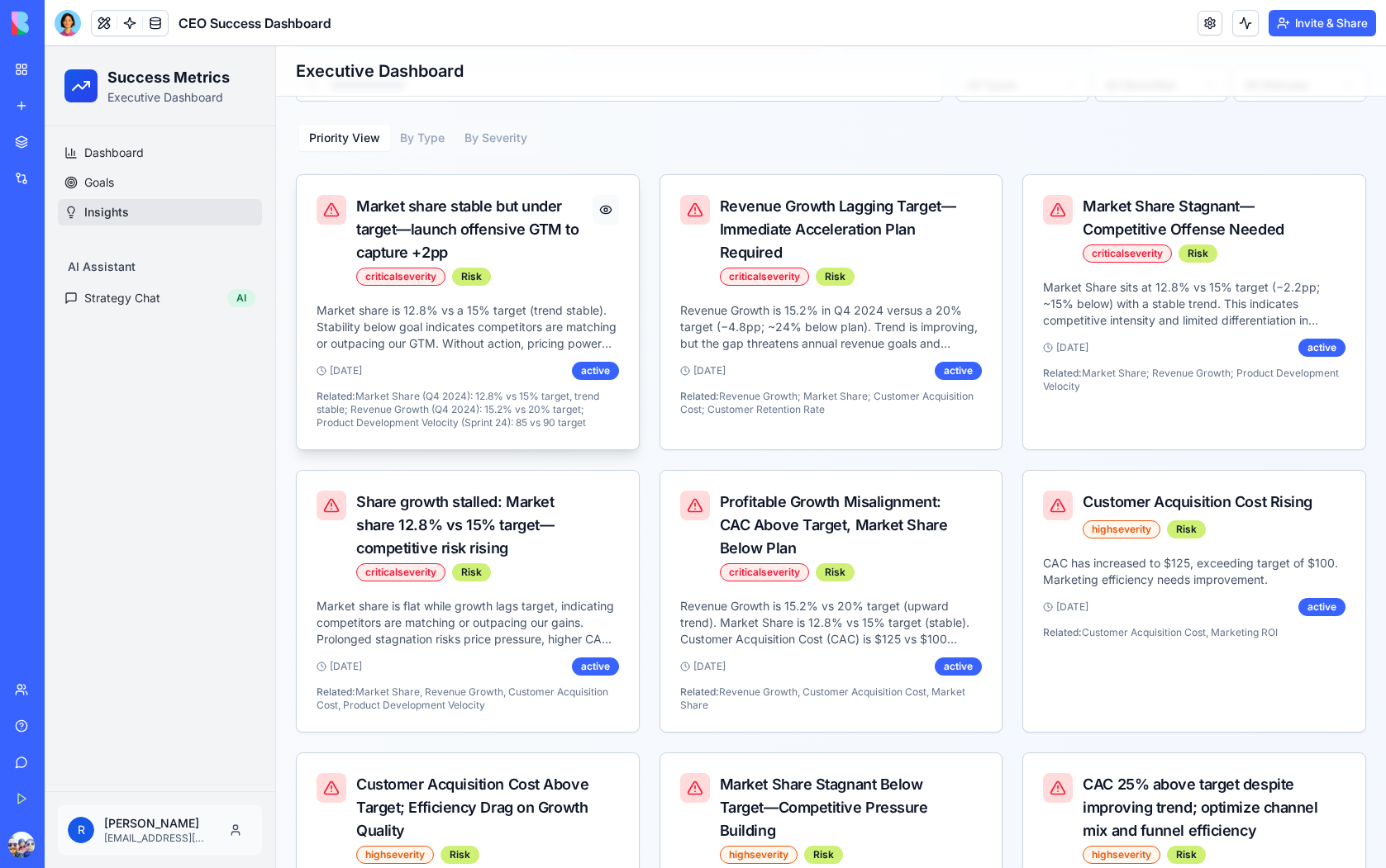
click at [608, 205] on button at bounding box center [604, 209] width 26 height 30
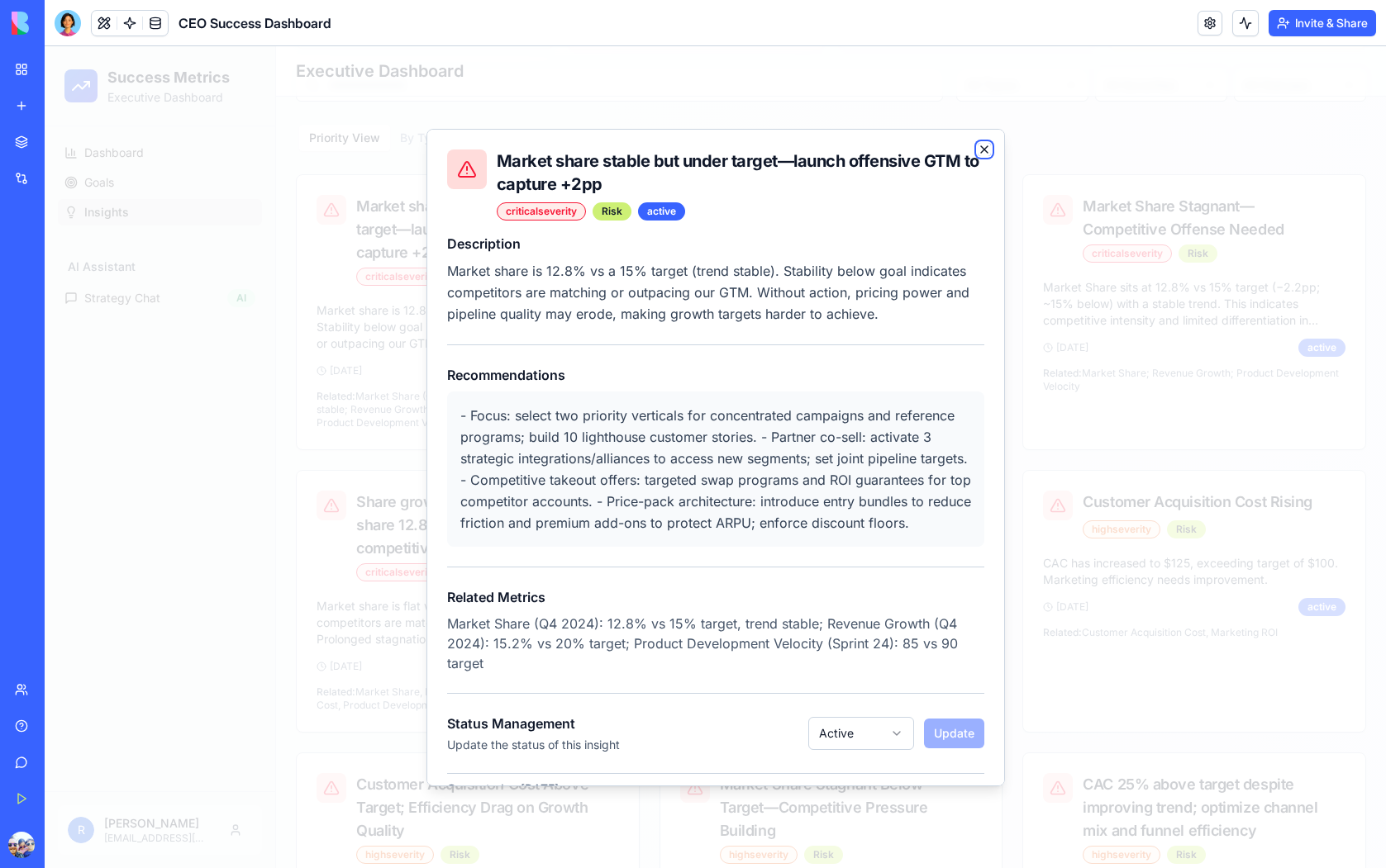
click at [988, 145] on icon "button" at bounding box center [984, 149] width 13 height 13
